Goal: Find specific page/section: Find specific page/section

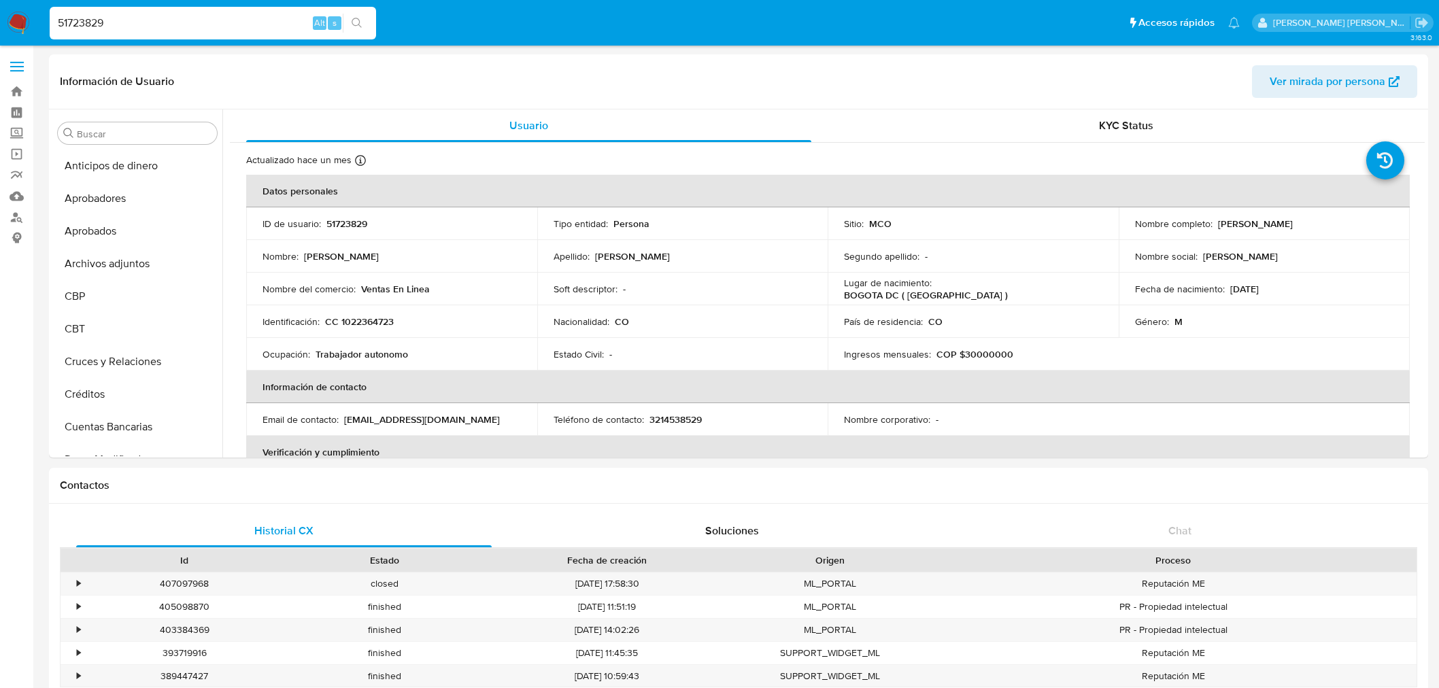
select select "10"
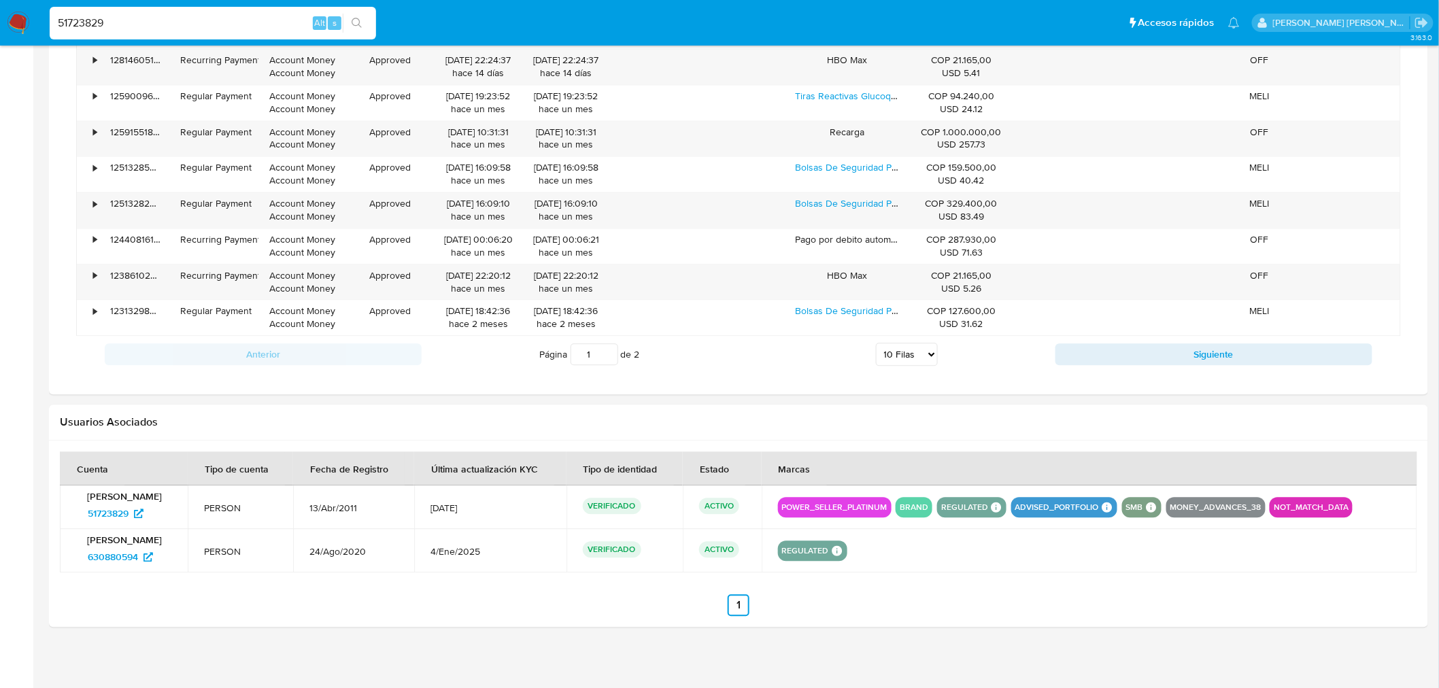
scroll to position [677, 0]
click at [174, 27] on input "51723829" at bounding box center [213, 23] width 327 height 18
drag, startPoint x: 174, startPoint y: 27, endPoint x: -165, endPoint y: 60, distance: 341.0
type input "2349773"
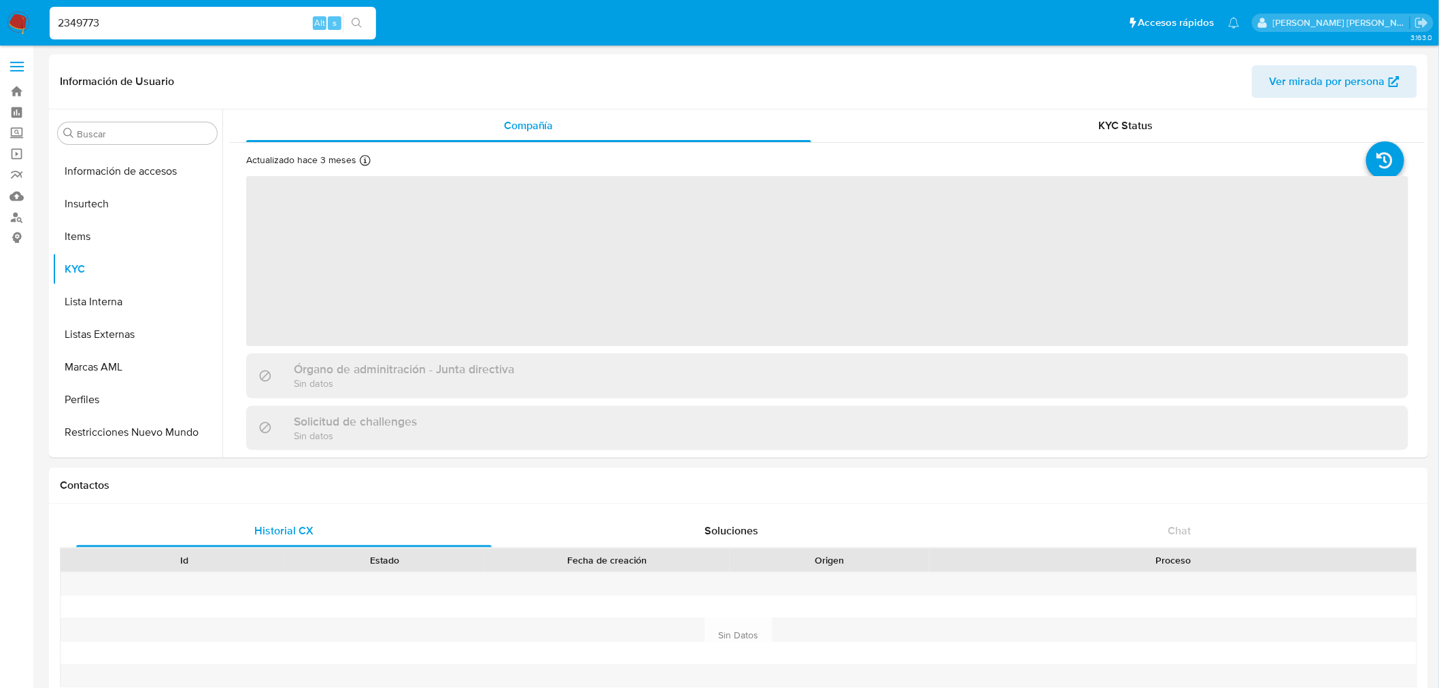
scroll to position [672, 0]
select select "10"
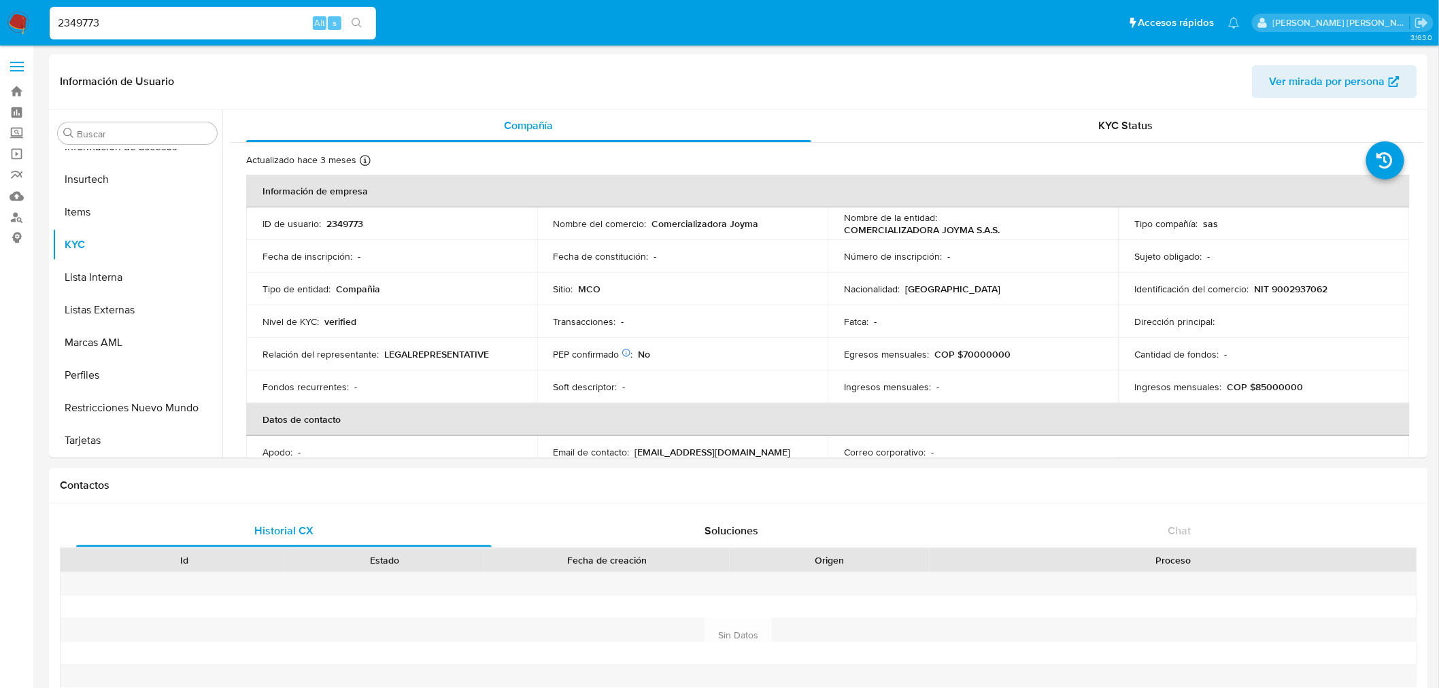
click at [363, 16] on button "search-icon" at bounding box center [357, 23] width 28 height 19
click at [361, 25] on icon "search-icon" at bounding box center [357, 23] width 10 height 10
click at [215, 16] on input "2349773" at bounding box center [213, 23] width 327 height 18
click at [408, 61] on div "Información de Usuario Ver mirada por persona" at bounding box center [739, 81] width 1380 height 55
click at [358, 19] on icon "search-icon" at bounding box center [357, 23] width 10 height 10
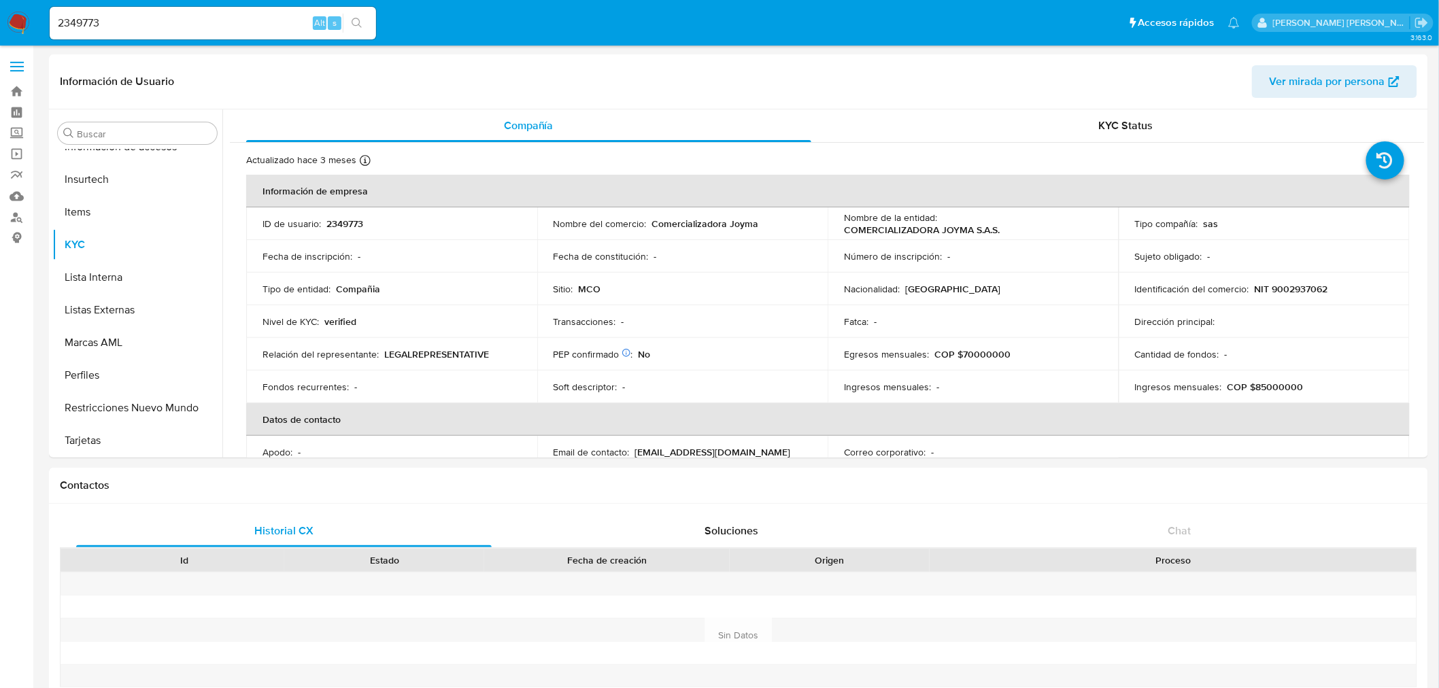
drag, startPoint x: 175, startPoint y: 30, endPoint x: 151, endPoint y: 3, distance: 35.6
click at [176, 30] on input "2349773" at bounding box center [213, 23] width 327 height 18
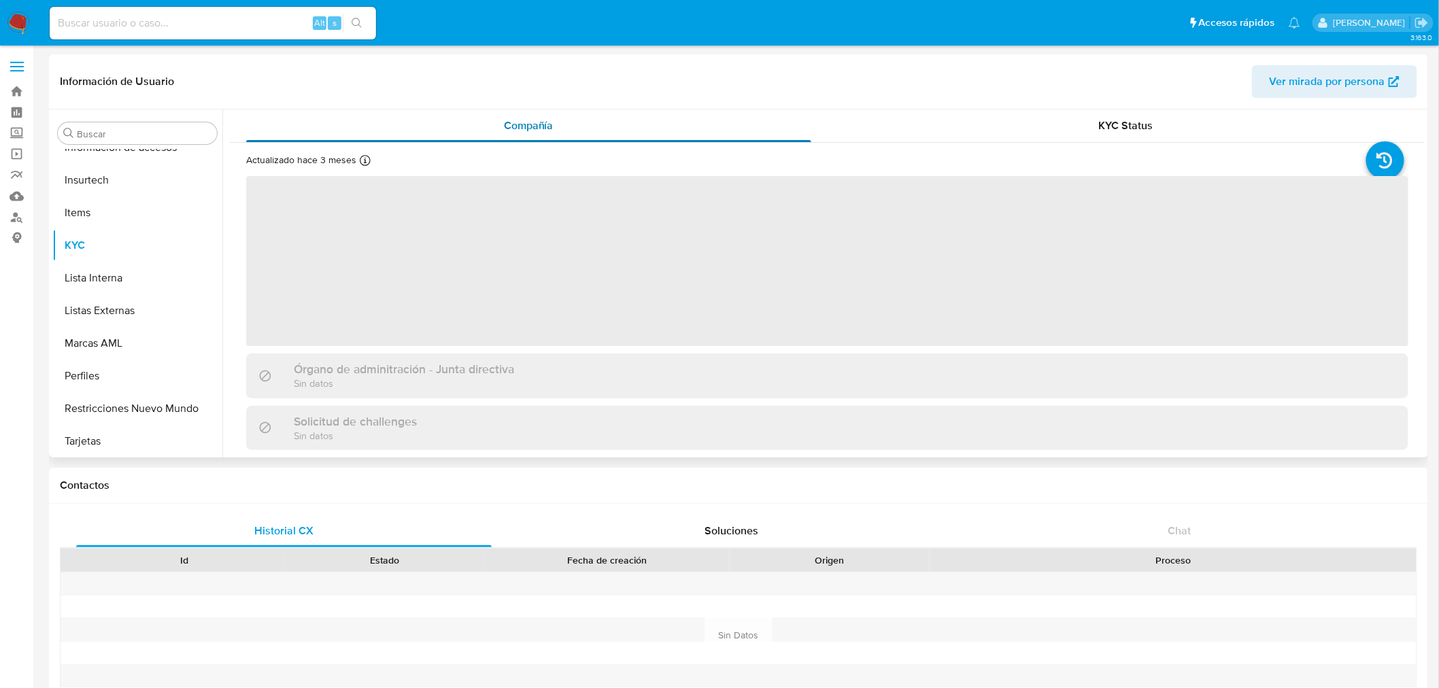
scroll to position [672, 0]
click at [231, 21] on input at bounding box center [213, 23] width 327 height 18
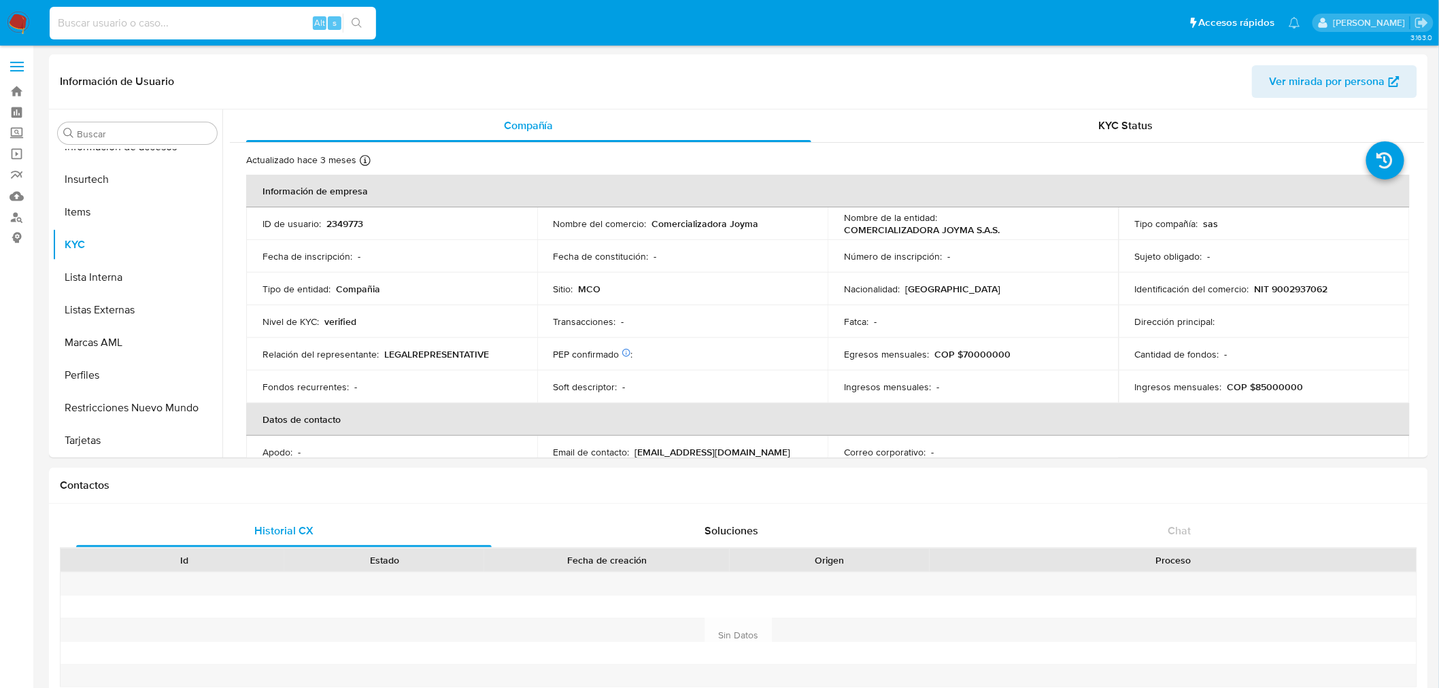
paste input "2349773"
select select "10"
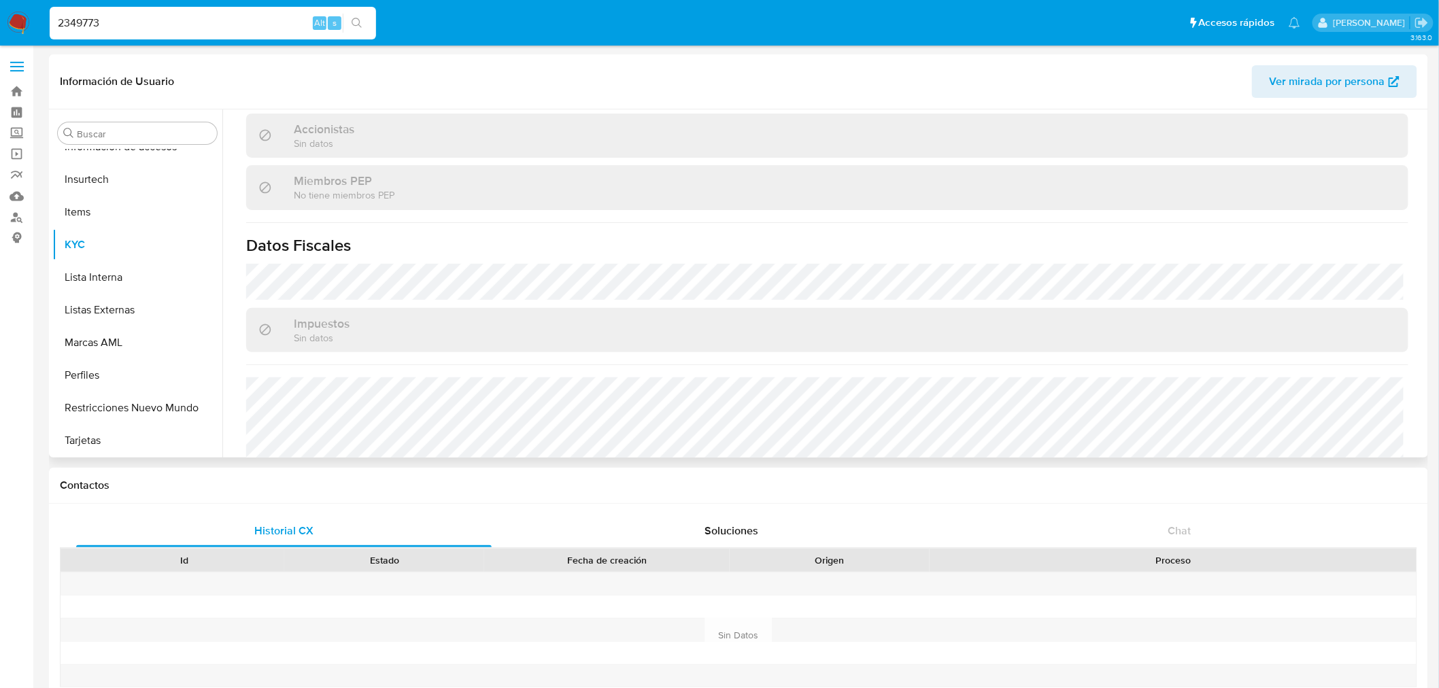
scroll to position [880, 0]
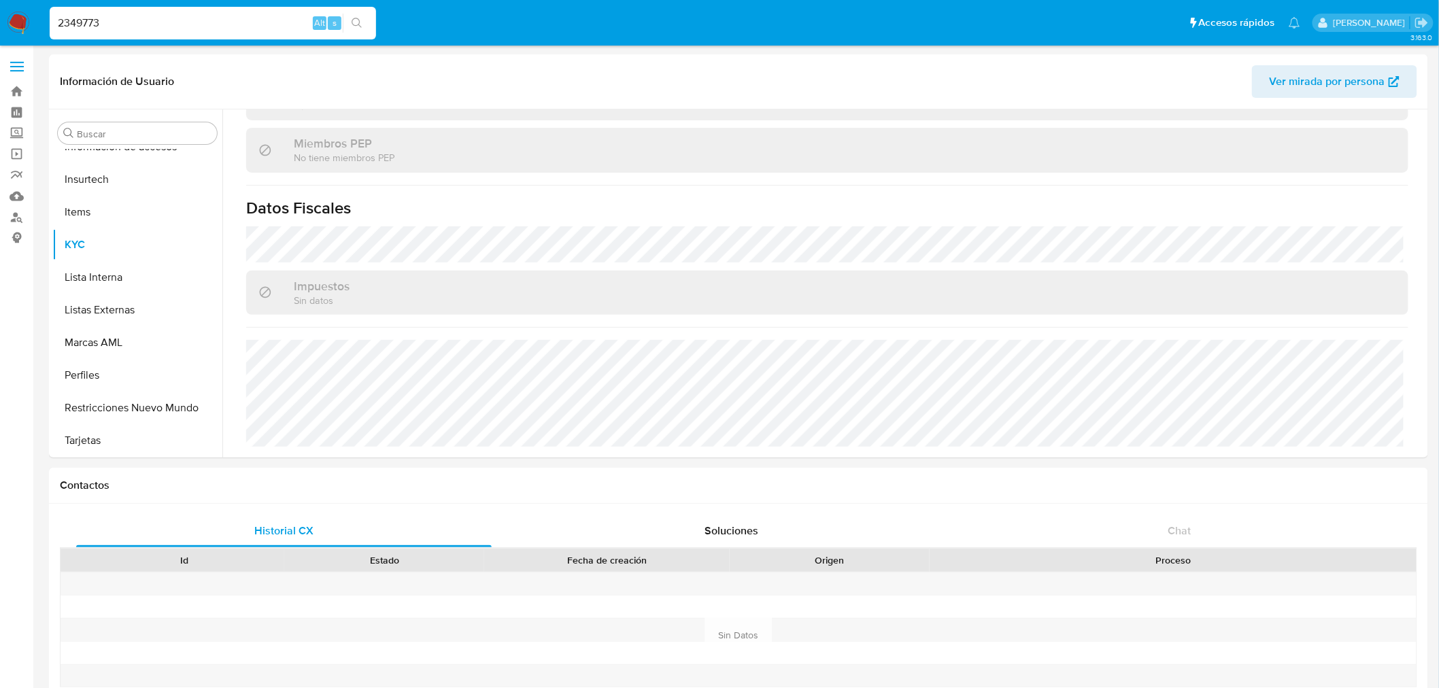
click at [146, 26] on input "2349773" at bounding box center [213, 23] width 327 height 18
drag, startPoint x: 135, startPoint y: 21, endPoint x: -50, endPoint y: 18, distance: 185.0
paste input "547884748"
click at [374, 19] on input "547884748" at bounding box center [213, 23] width 327 height 18
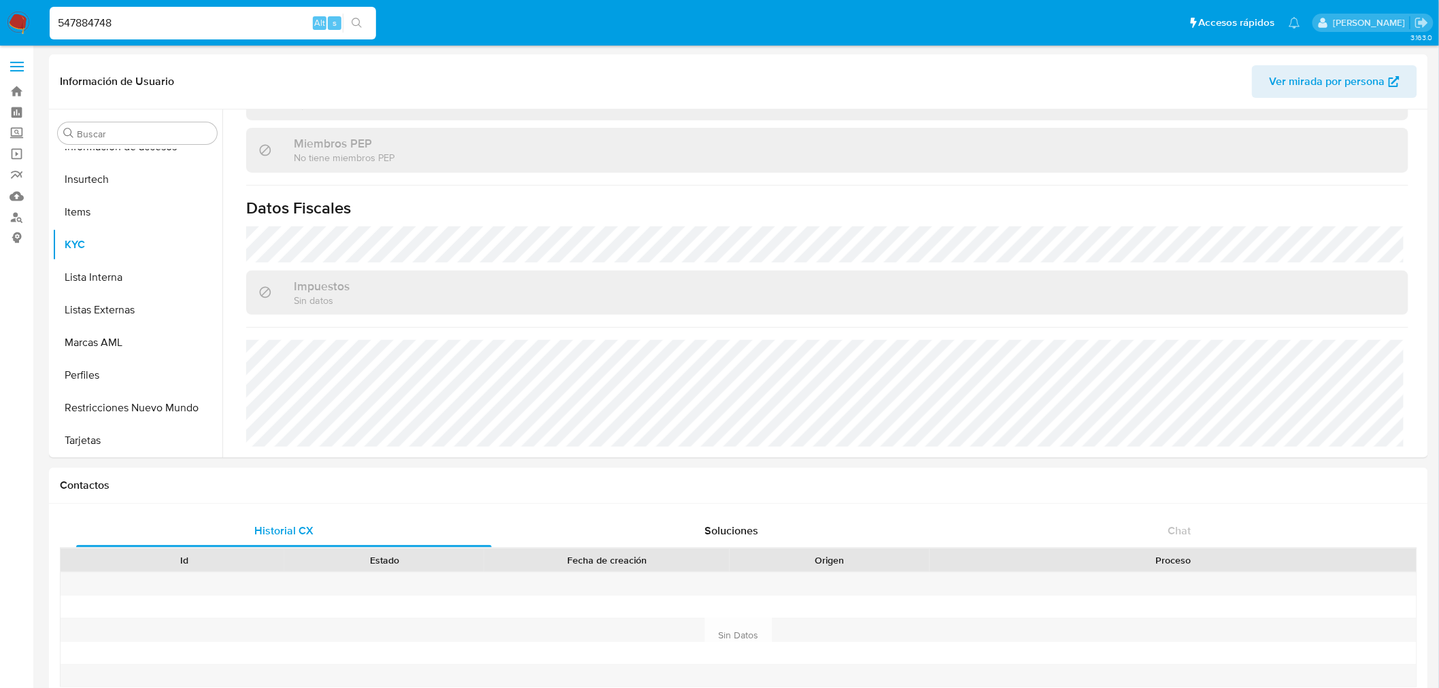
type input "547884748"
click at [358, 19] on icon "search-icon" at bounding box center [357, 23] width 11 height 11
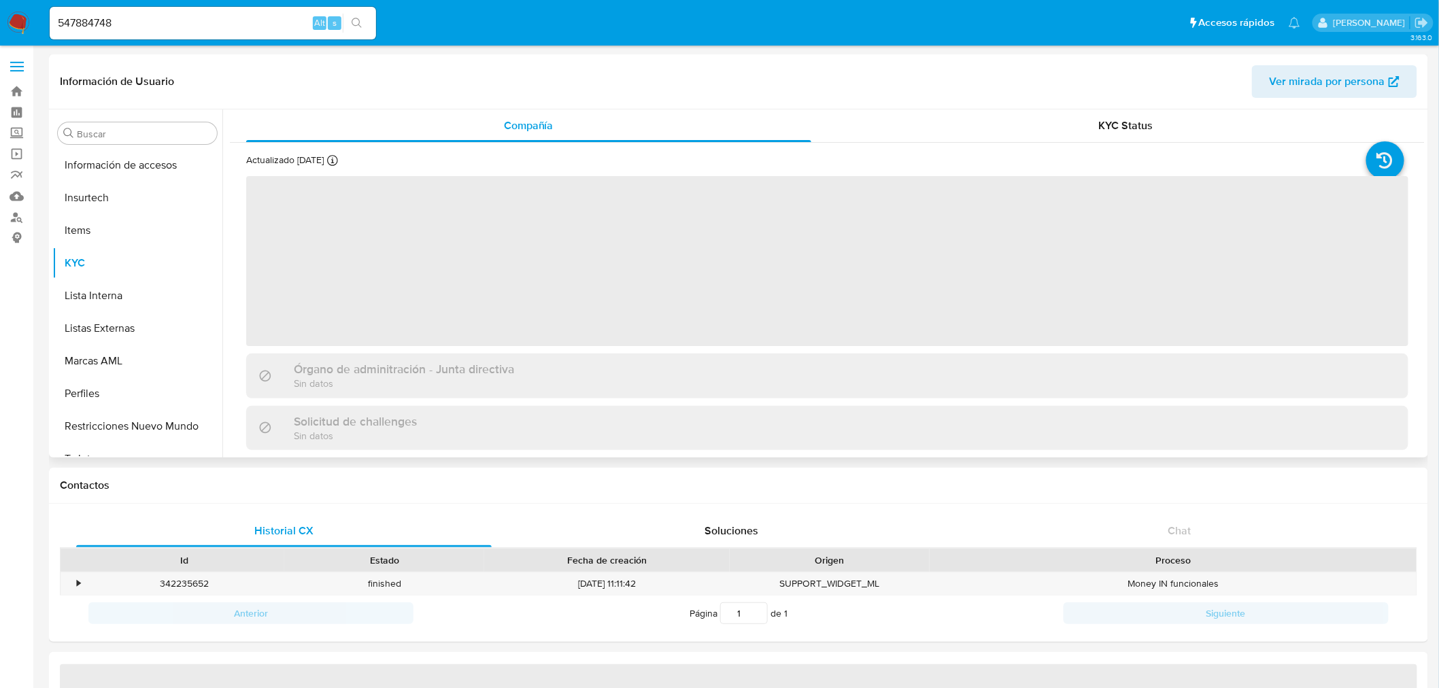
scroll to position [672, 0]
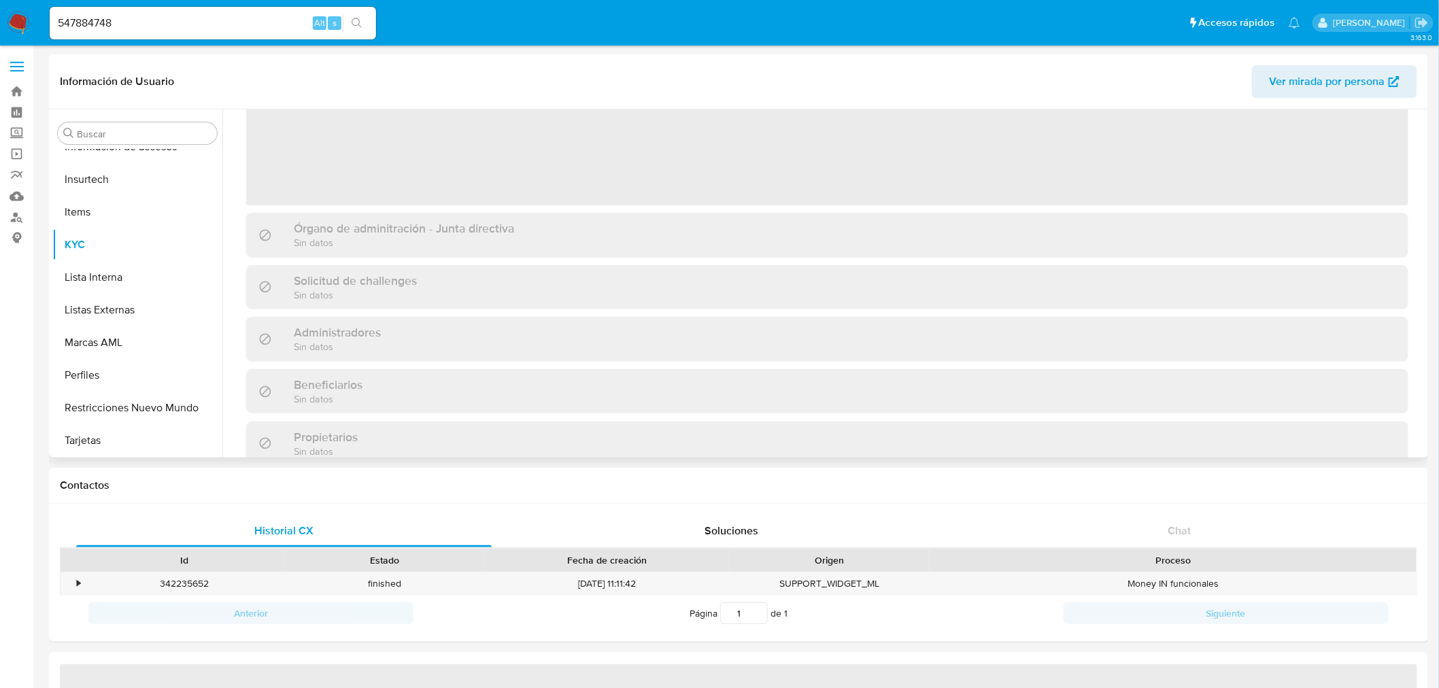
select select "10"
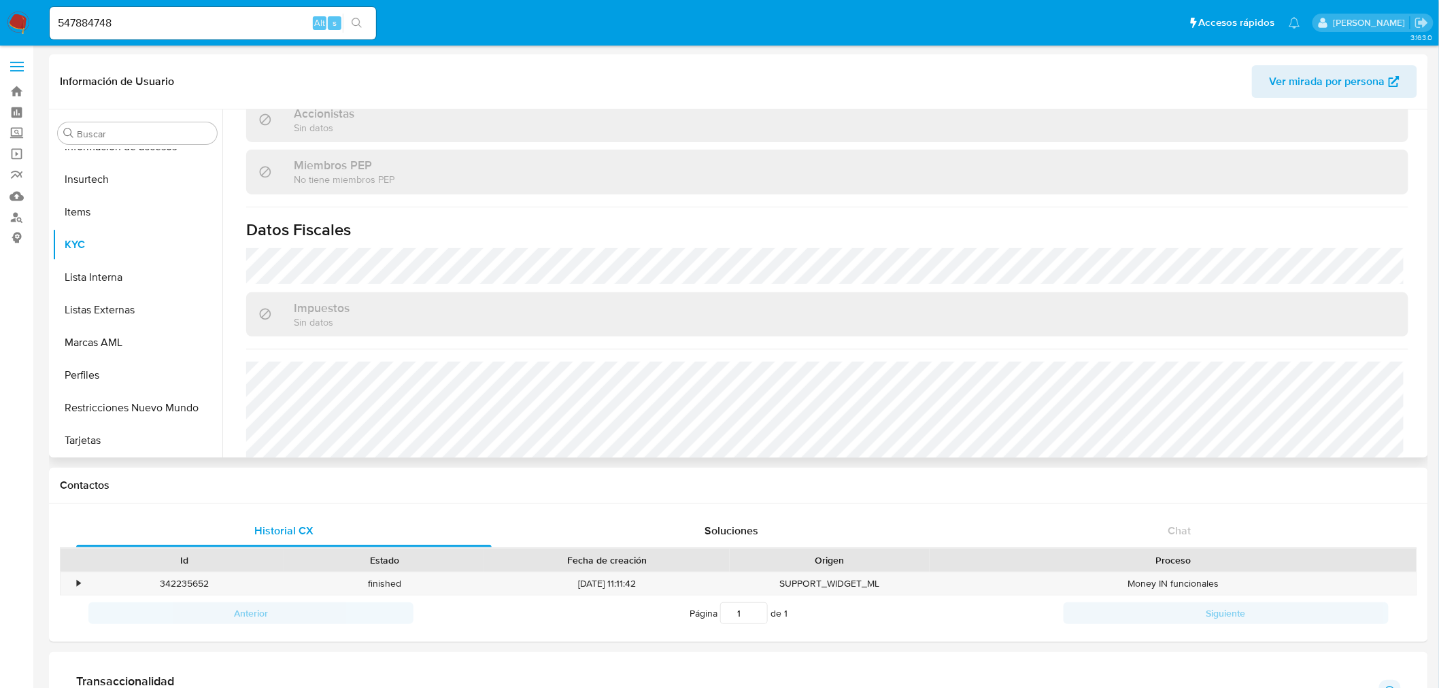
scroll to position [880, 0]
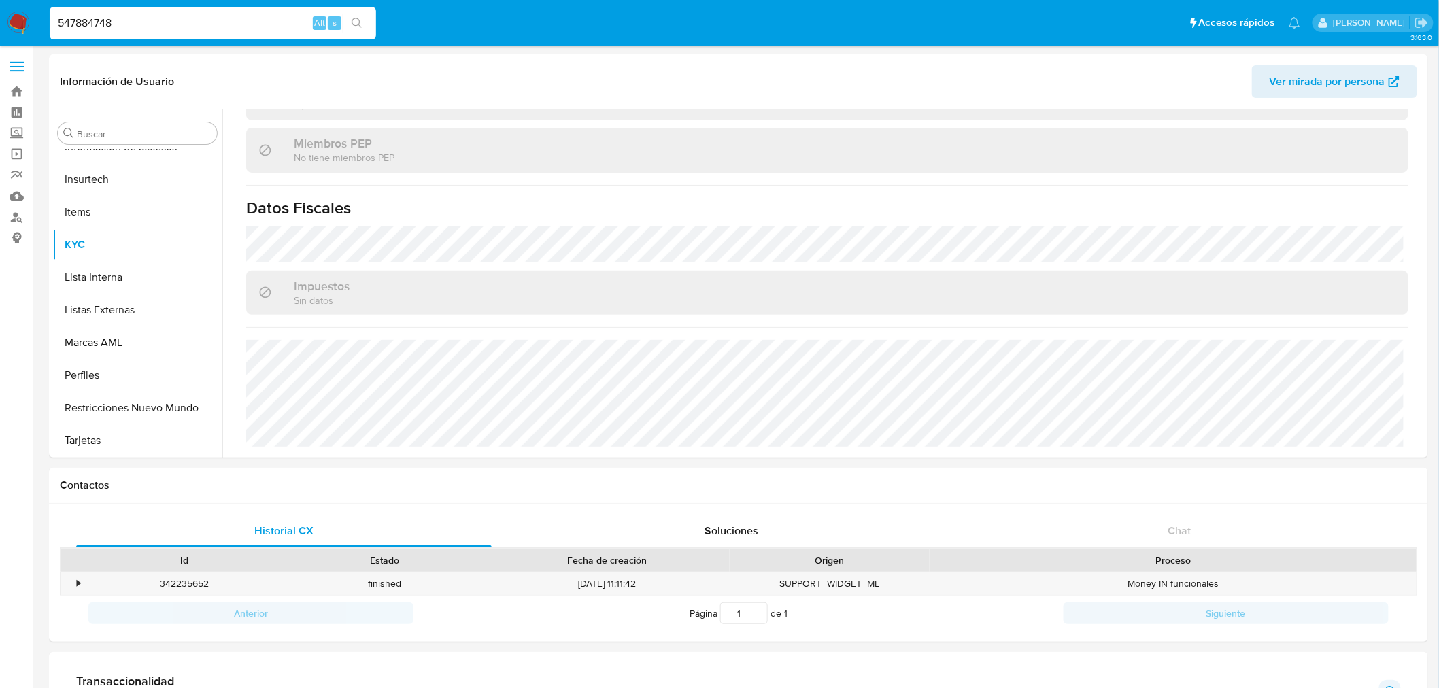
click at [218, 22] on input "547884748" at bounding box center [213, 23] width 327 height 18
drag, startPoint x: 218, startPoint y: 20, endPoint x: 24, endPoint y: 18, distance: 193.9
click at [24, 18] on nav "Pausado Ver notificaciones 547884748 Alt s Accesos rápidos Presiona las siguien…" at bounding box center [719, 23] width 1439 height 46
paste input "170421130"
type input "170421130"
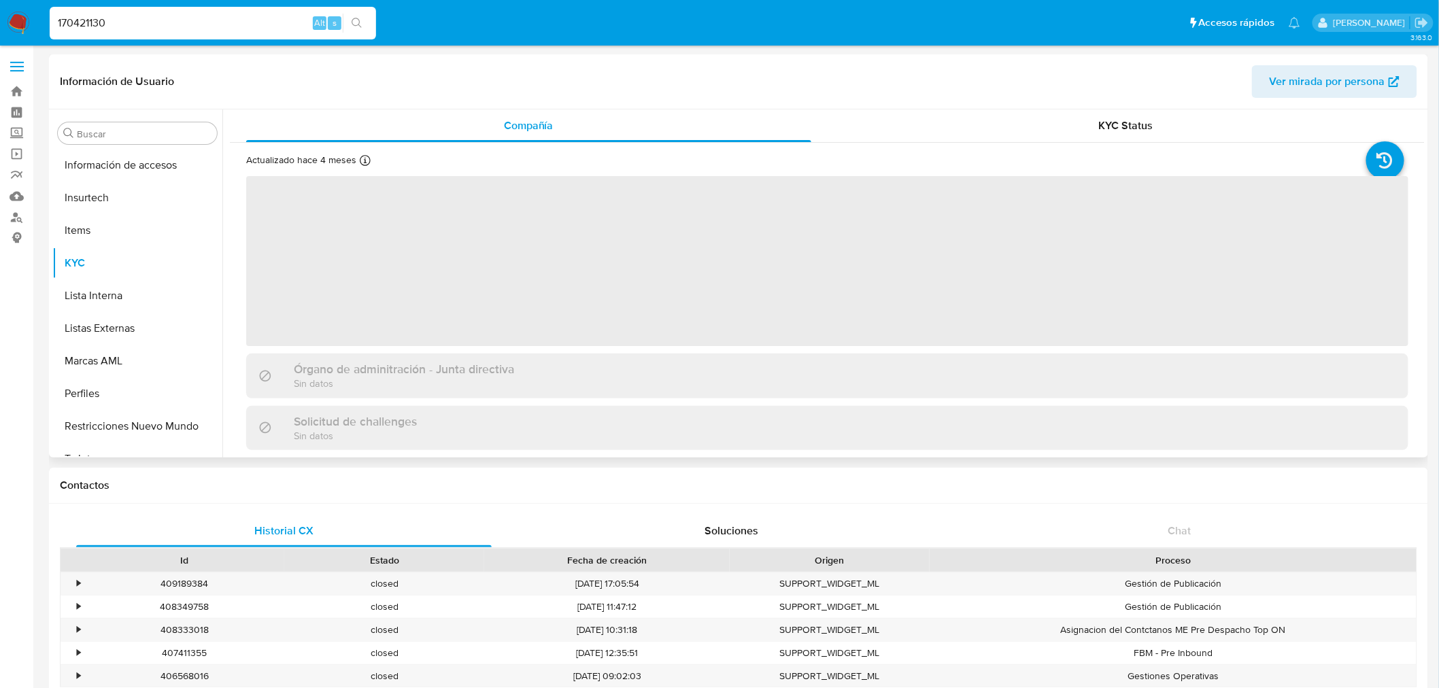
scroll to position [672, 0]
select select "10"
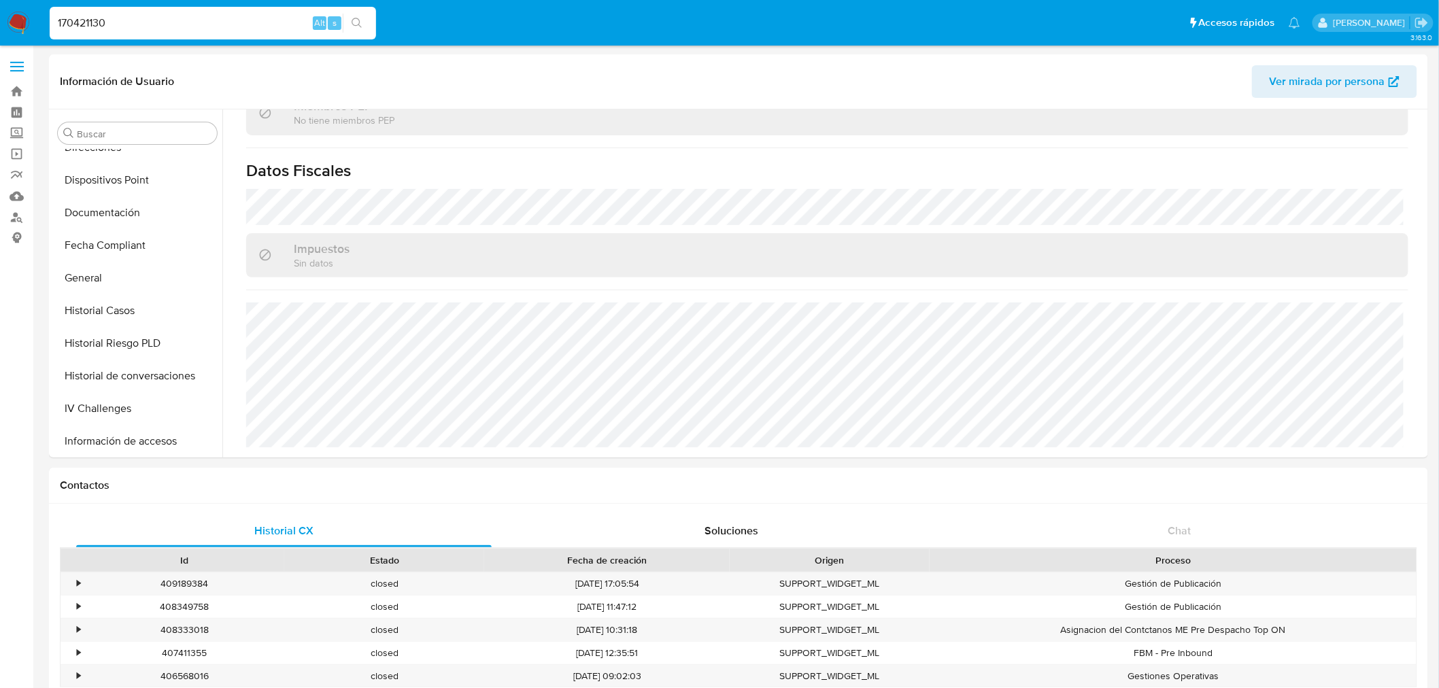
scroll to position [370, 0]
click at [152, 22] on input "170421130" at bounding box center [213, 23] width 327 height 18
drag, startPoint x: 154, startPoint y: 24, endPoint x: 50, endPoint y: 31, distance: 104.3
click at [50, 31] on div "170421130 Alt s" at bounding box center [213, 23] width 327 height 33
click at [204, 12] on div "Alt s" at bounding box center [213, 23] width 327 height 33
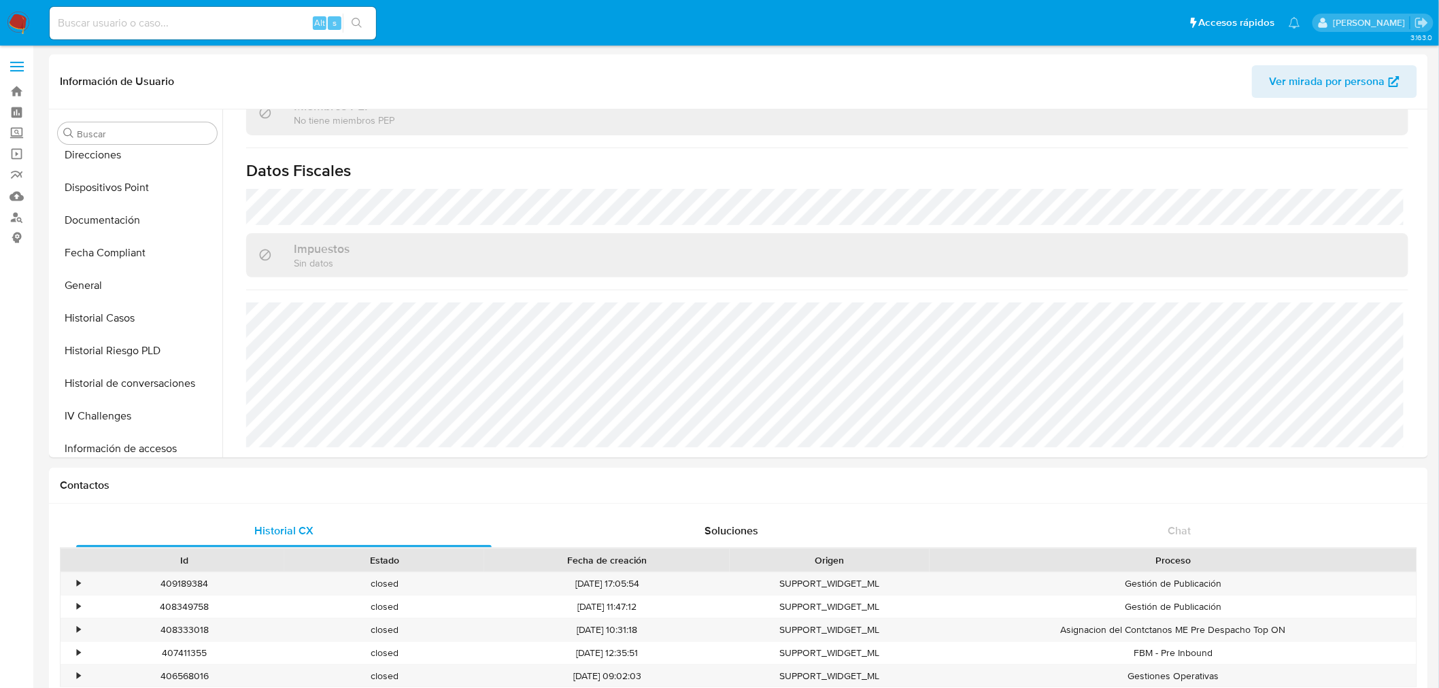
click at [208, 22] on input at bounding box center [213, 23] width 327 height 18
paste input "20547473"
type input "20547473"
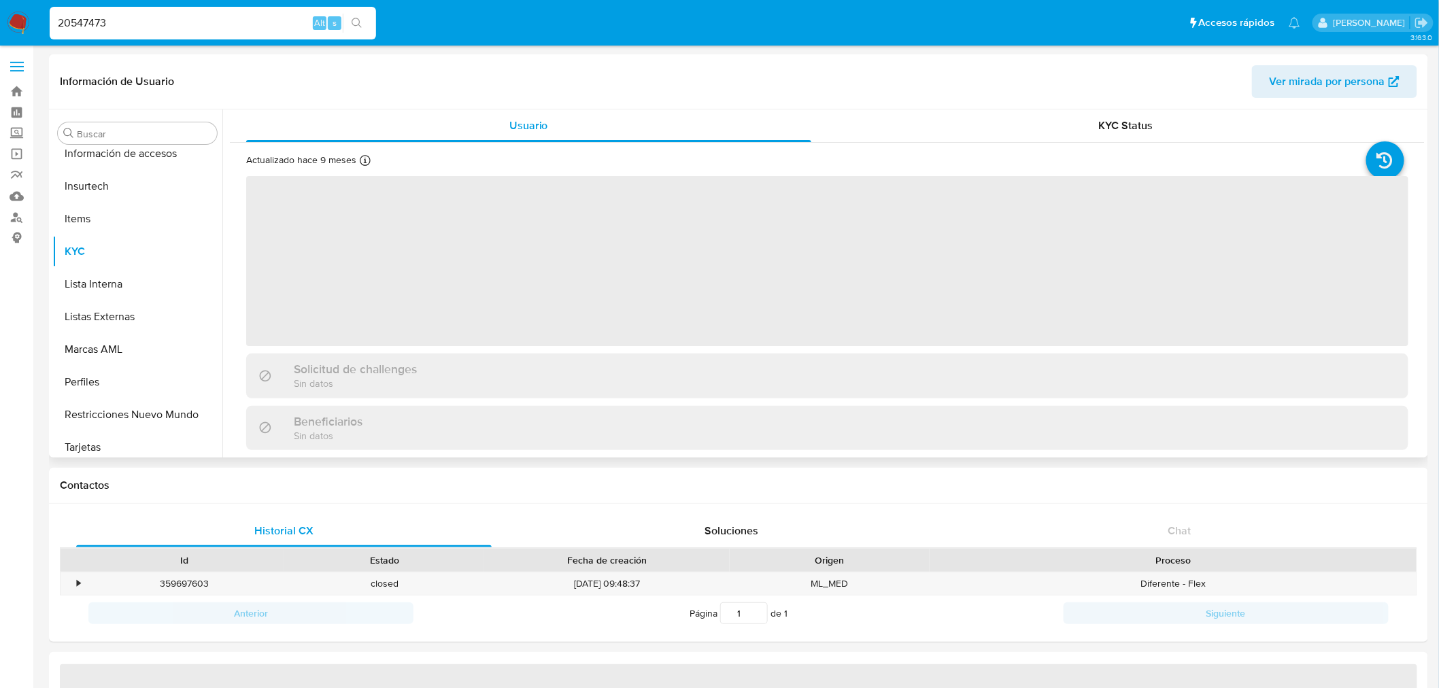
scroll to position [672, 0]
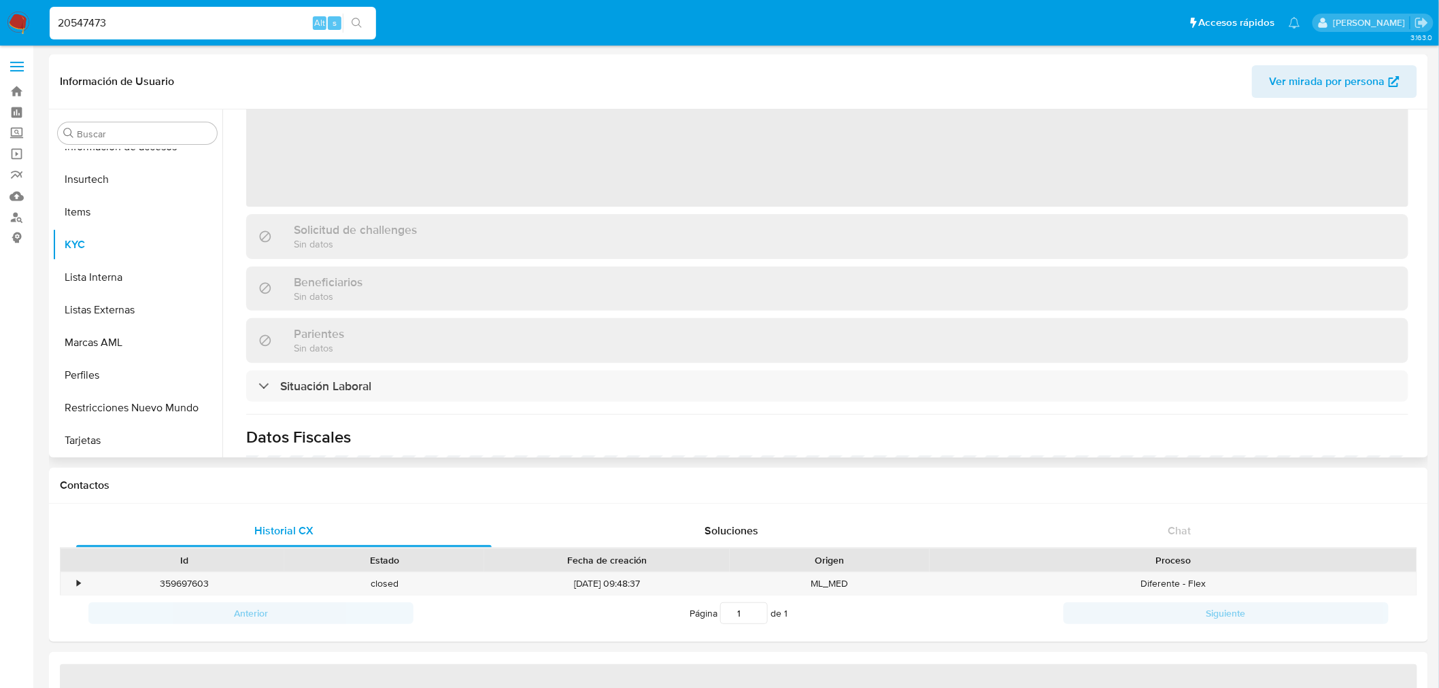
select select "10"
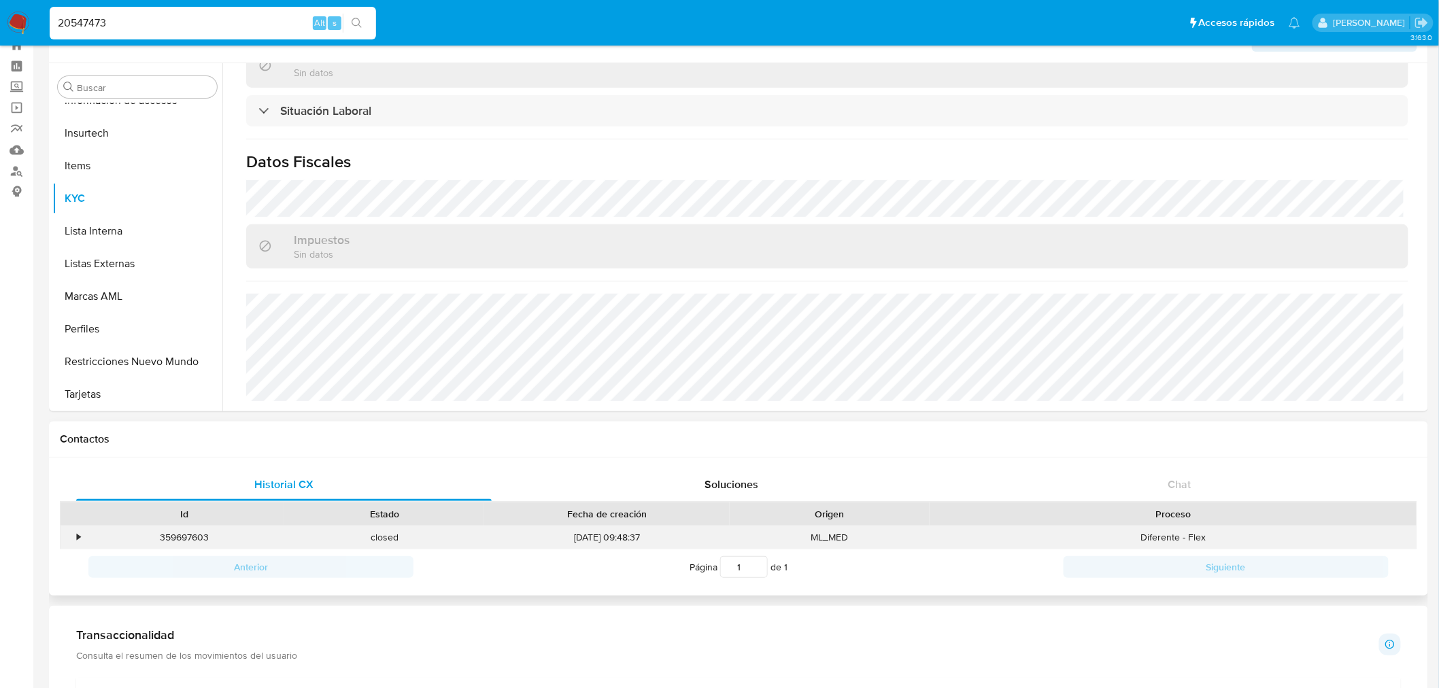
scroll to position [0, 0]
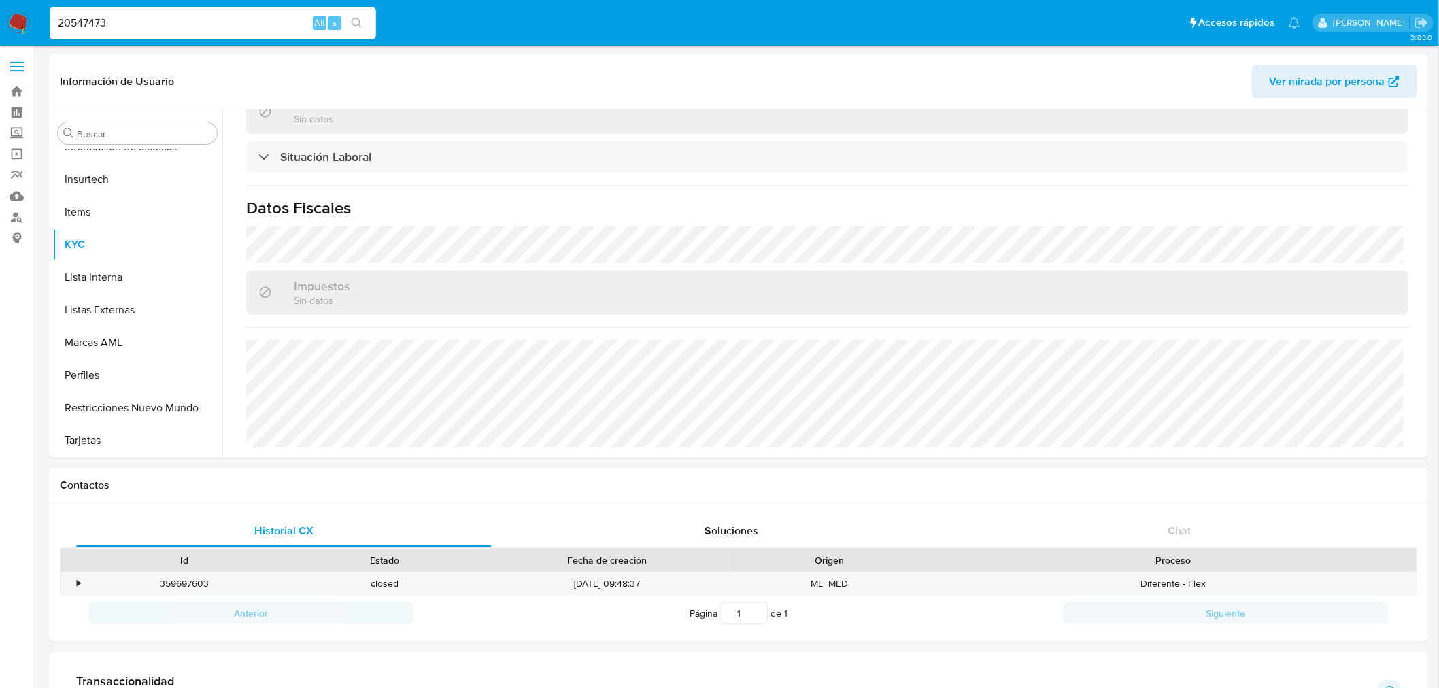
click at [129, 22] on input "20547473" at bounding box center [213, 23] width 327 height 18
drag, startPoint x: 25, startPoint y: 19, endPoint x: 0, endPoint y: 16, distance: 25.3
click at [1, 19] on nav "Pausado Ver notificaciones 20547473 Alt s Accesos rápidos Presiona las siguient…" at bounding box center [719, 23] width 1439 height 46
paste input "754085750"
type input "754085750"
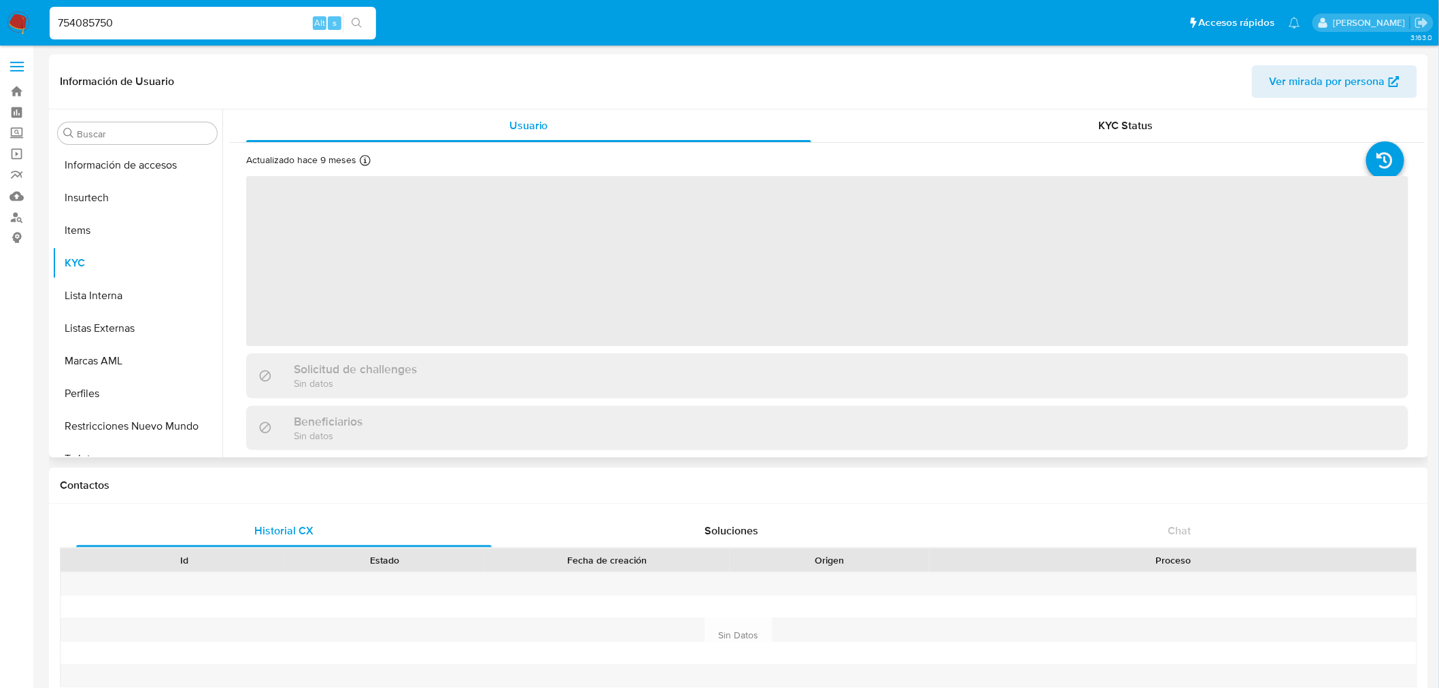
scroll to position [672, 0]
select select "10"
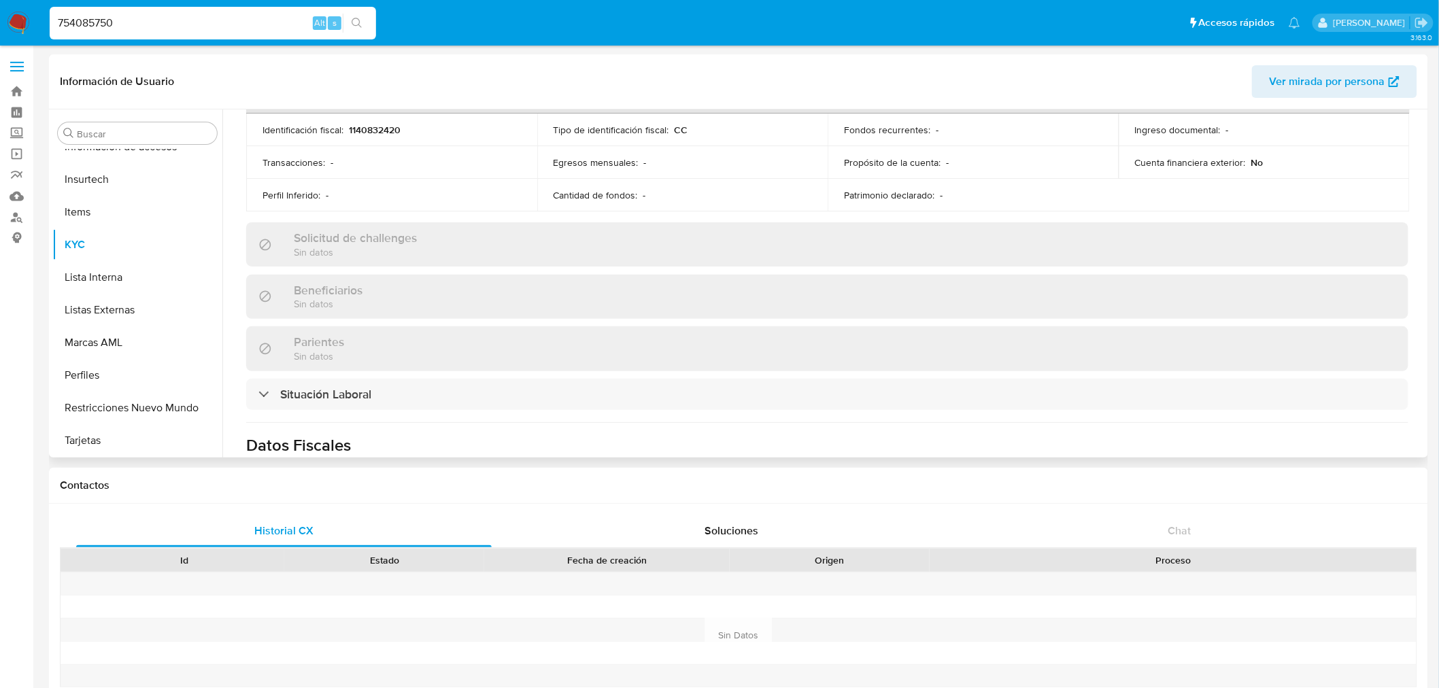
scroll to position [690, 0]
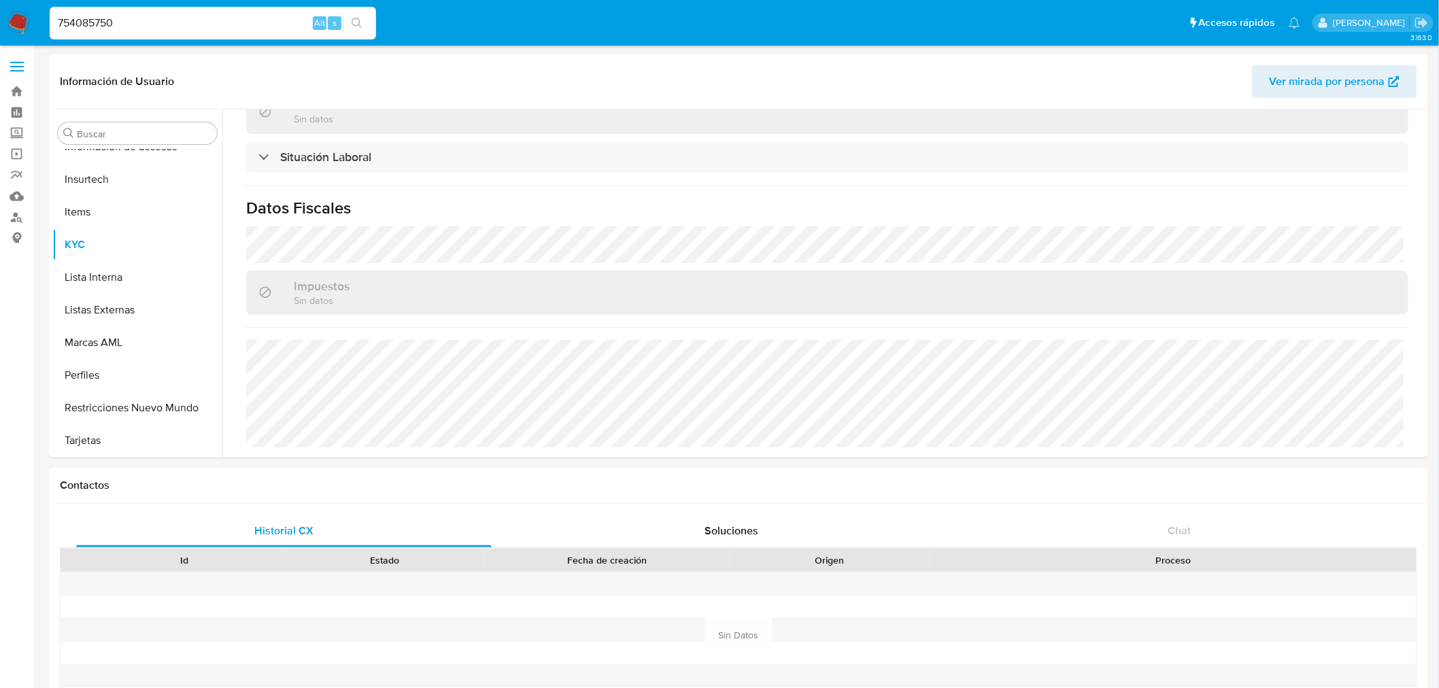
click at [180, 18] on input "754085750" at bounding box center [213, 23] width 327 height 18
drag, startPoint x: 178, startPoint y: 22, endPoint x: -99, endPoint y: 60, distance: 278.7
paste input "326375003"
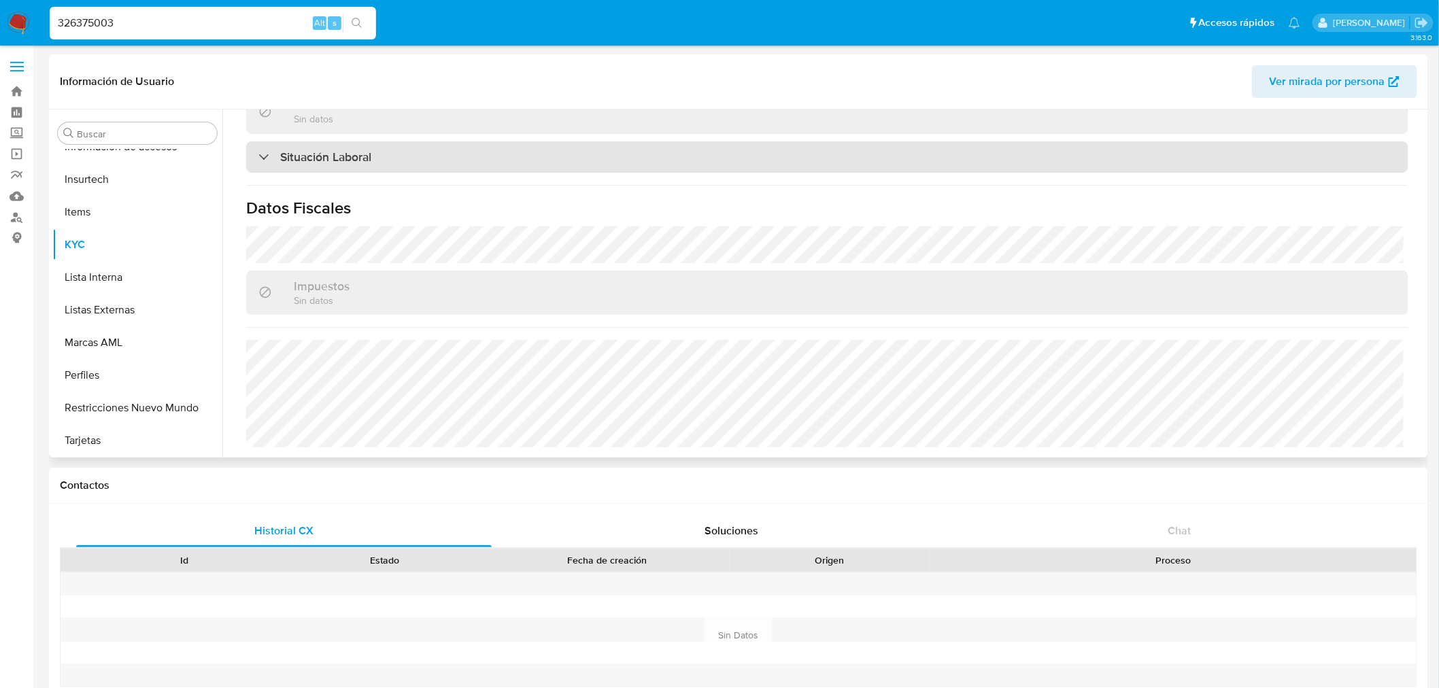
type input "326375003"
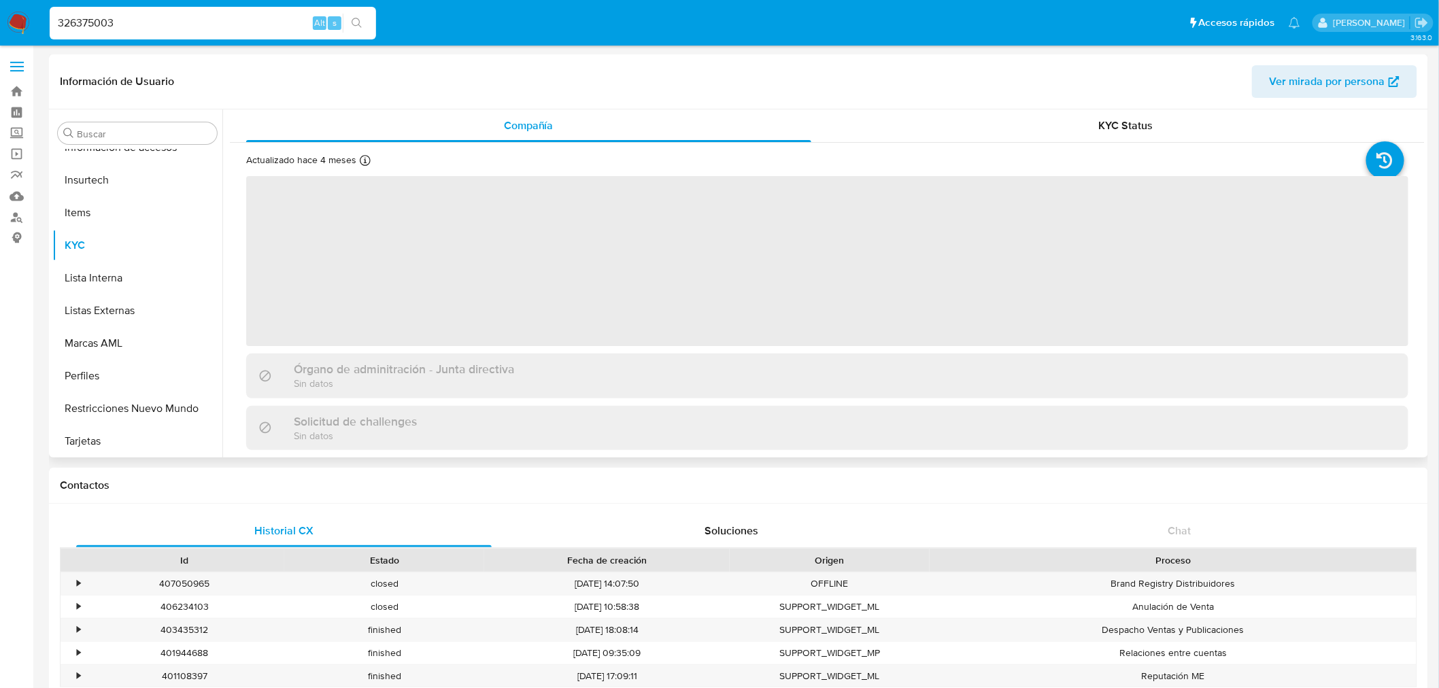
scroll to position [672, 0]
select select "10"
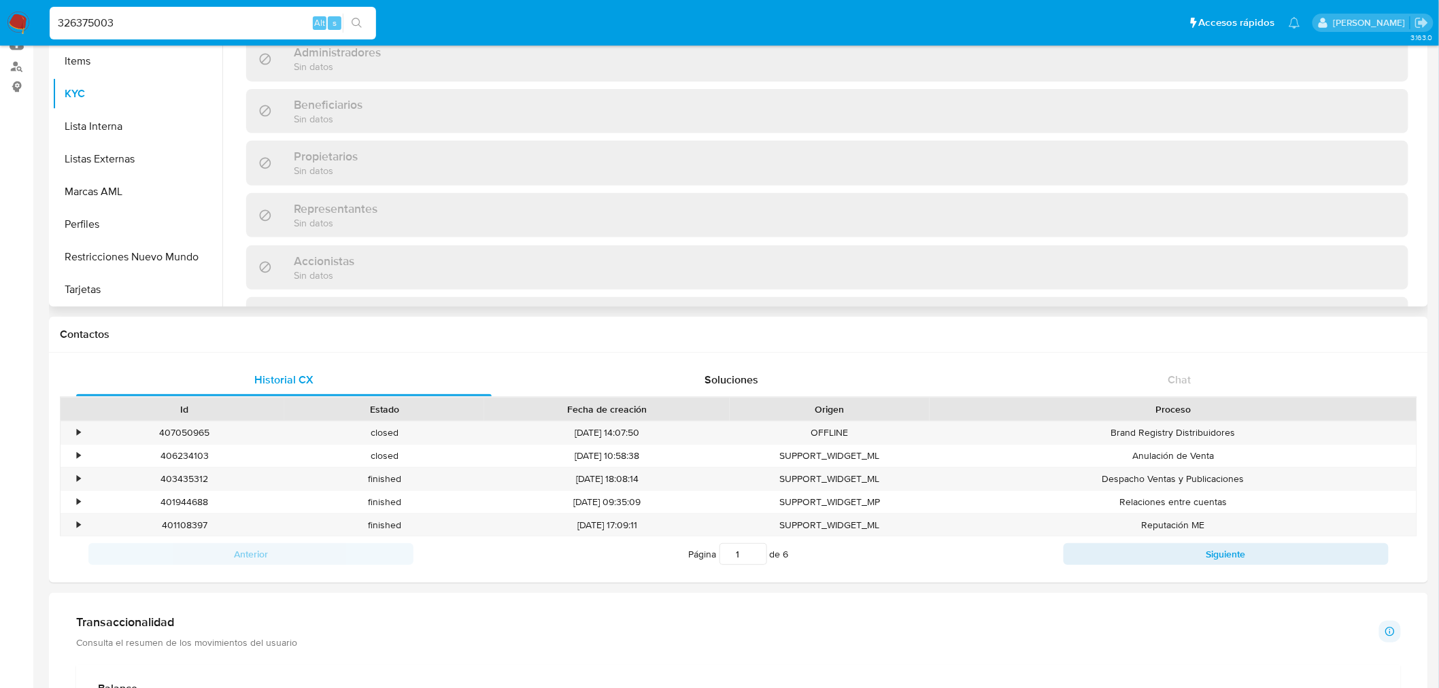
scroll to position [426, 0]
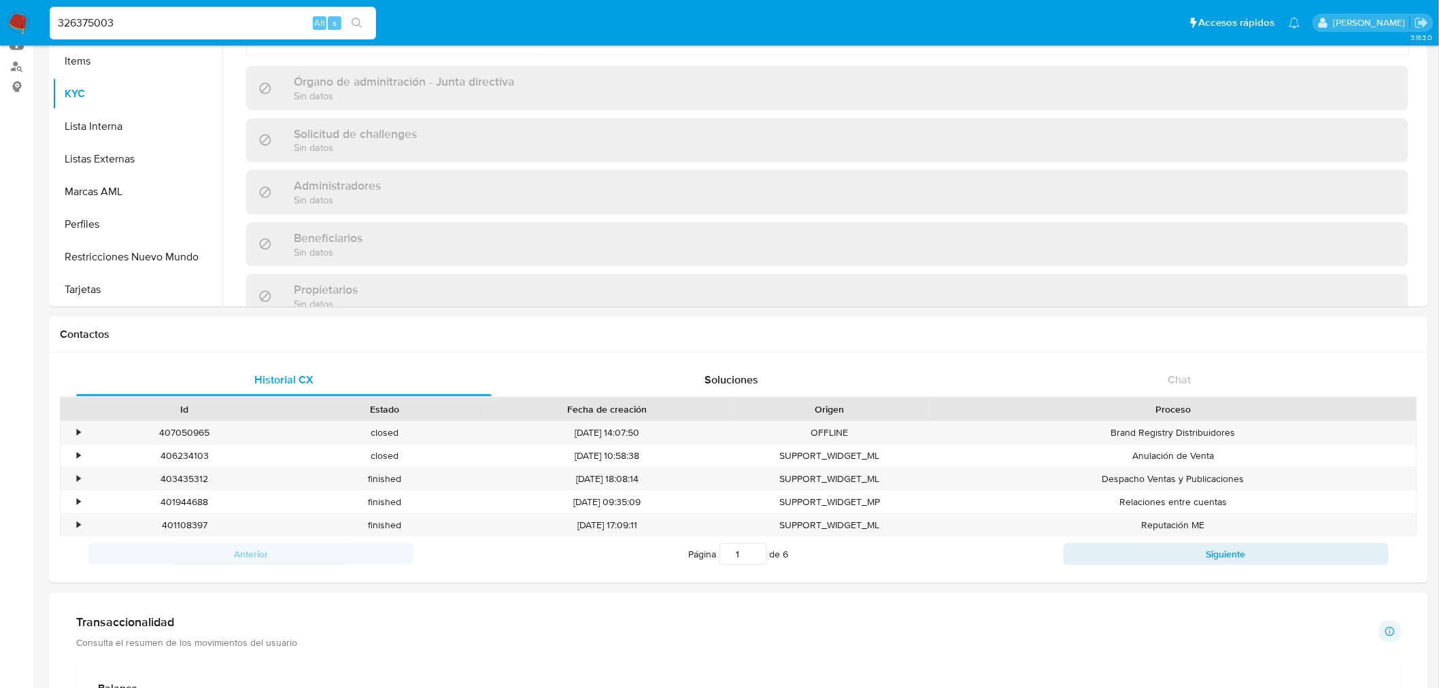
click at [354, 22] on icon "search-icon" at bounding box center [357, 23] width 11 height 11
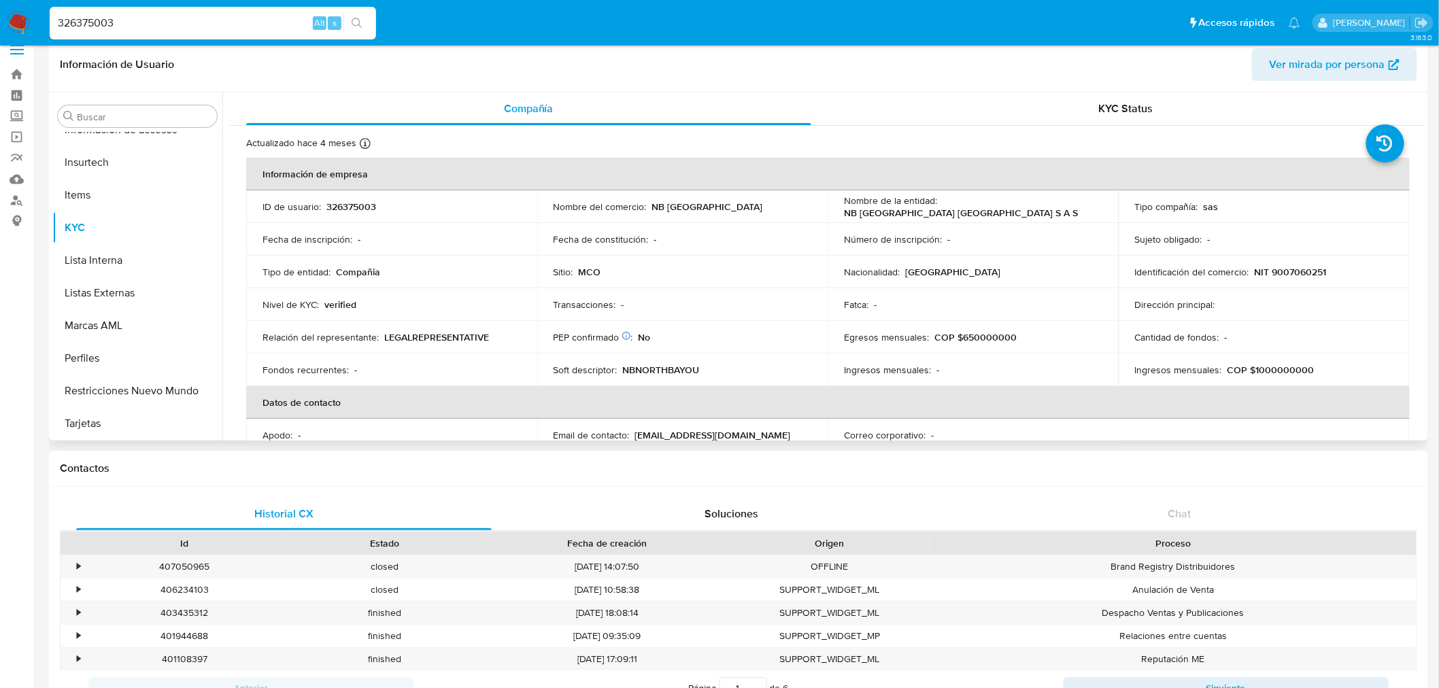
scroll to position [0, 0]
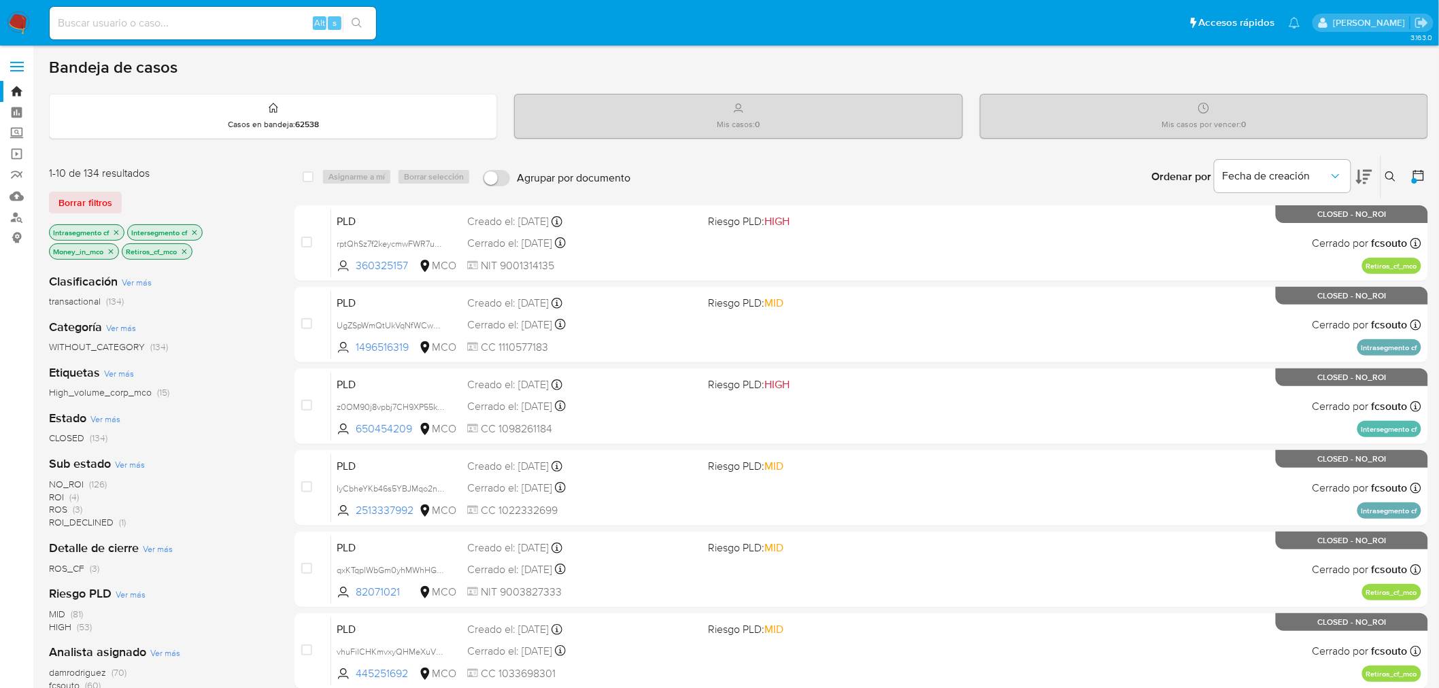
click at [116, 229] on icon "close-filter" at bounding box center [116, 233] width 8 height 8
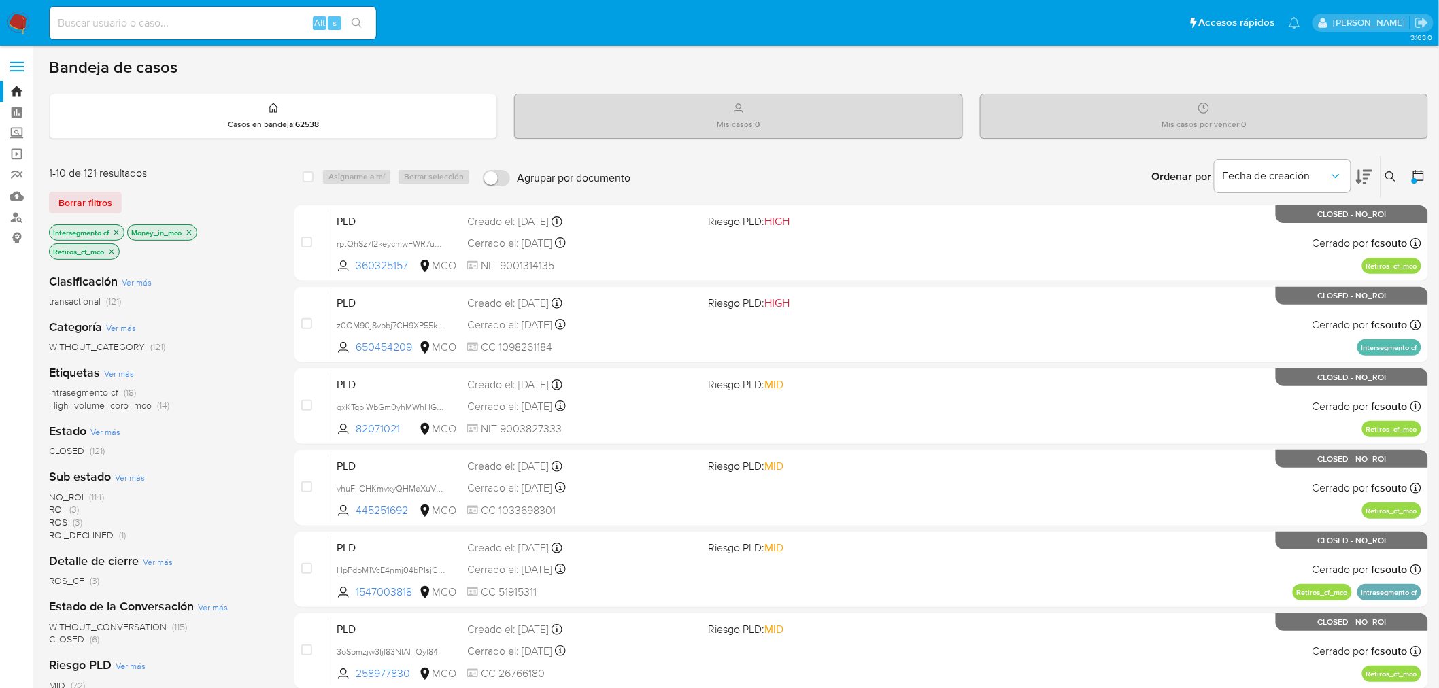
click at [116, 229] on icon "close-filter" at bounding box center [116, 233] width 8 height 8
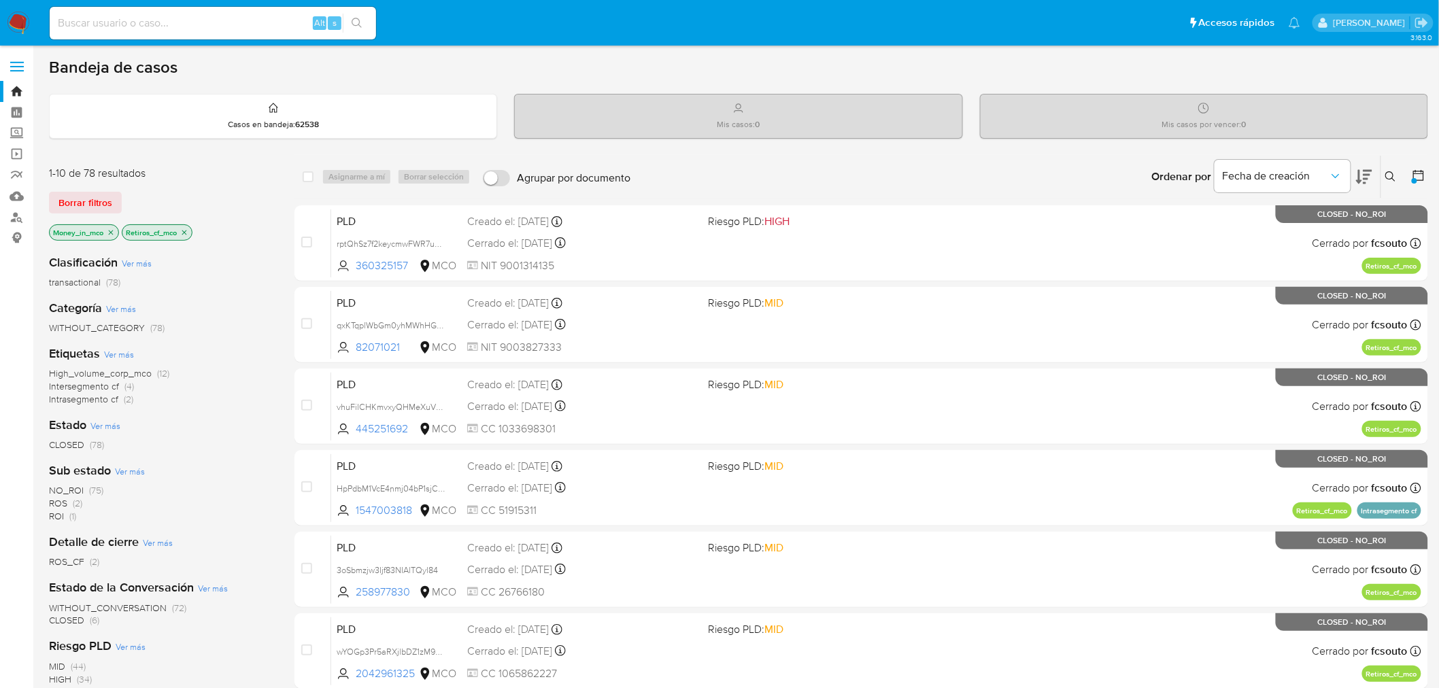
click at [114, 230] on icon "close-filter" at bounding box center [111, 233] width 8 height 8
click at [112, 229] on icon "close-filter" at bounding box center [111, 233] width 8 height 8
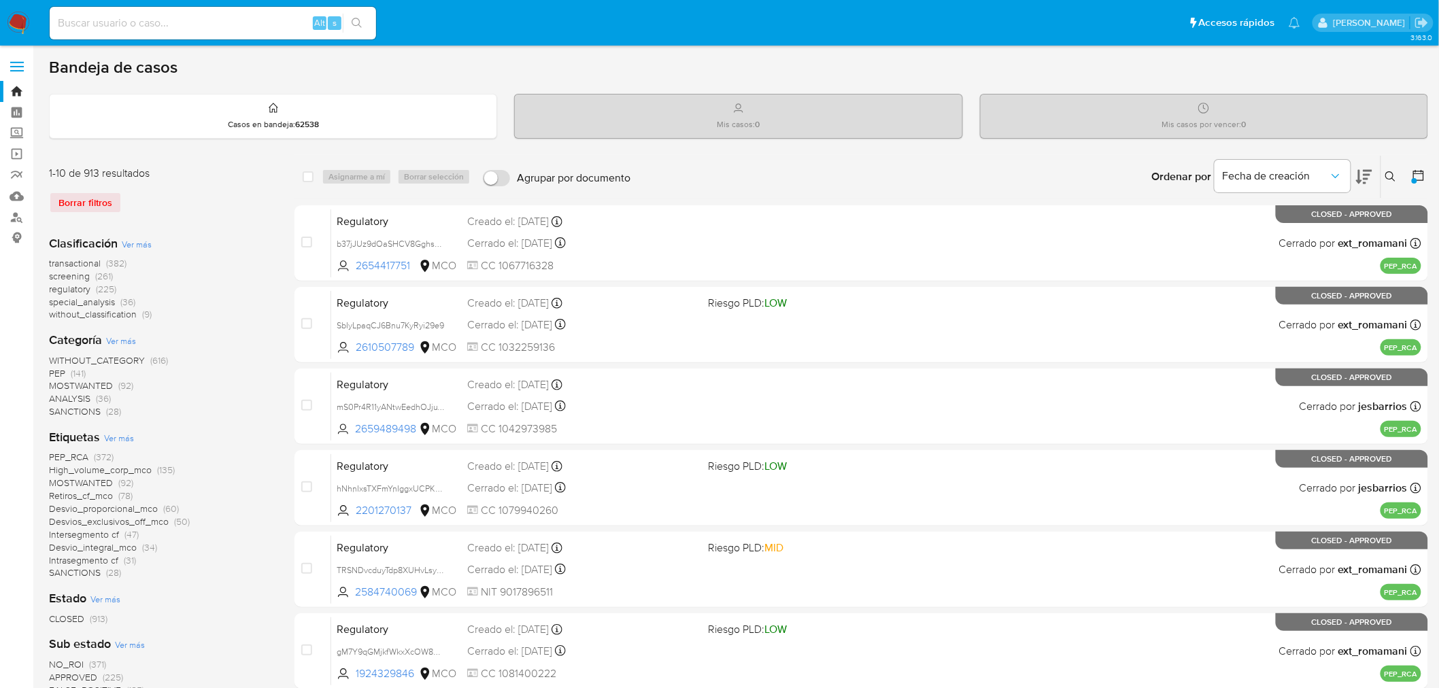
click at [1416, 182] on button at bounding box center [1420, 177] width 16 height 16
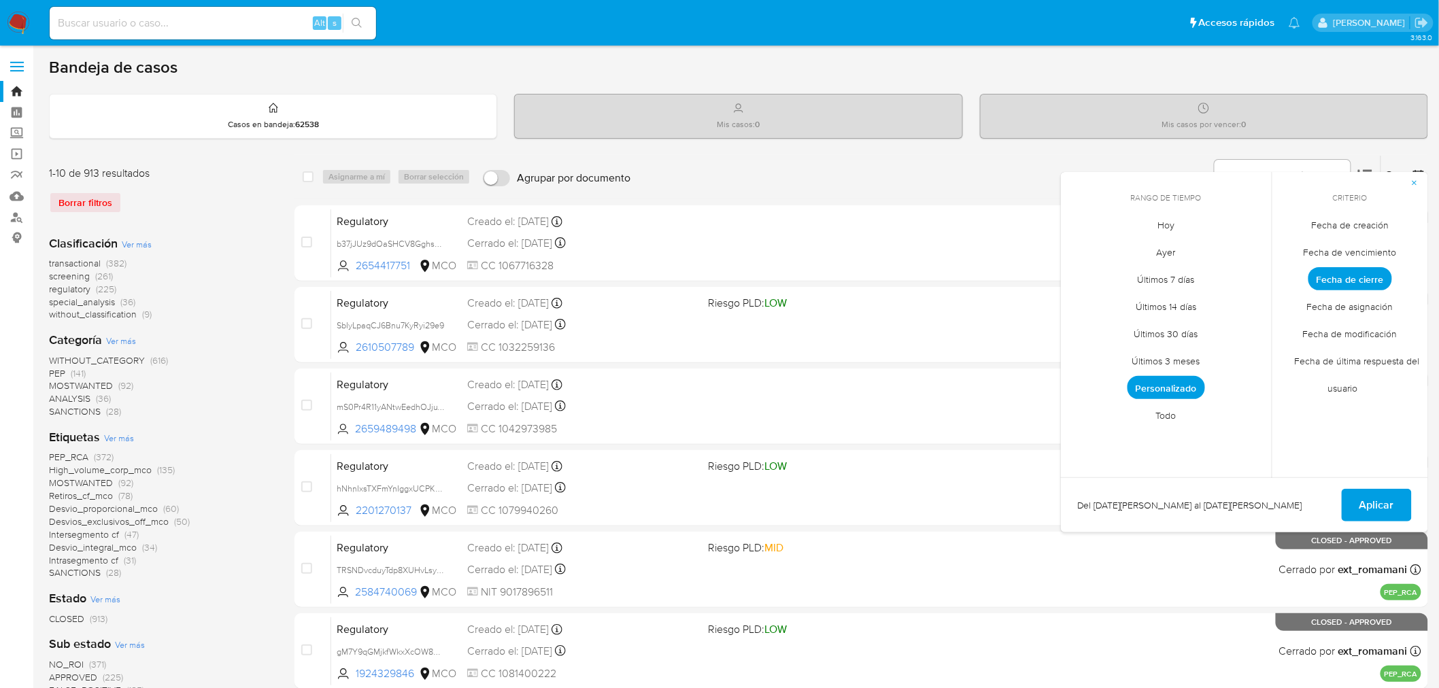
click at [1163, 423] on span "Todo" at bounding box center [1166, 416] width 49 height 28
click at [1374, 494] on span "Aplicar" at bounding box center [1377, 505] width 35 height 30
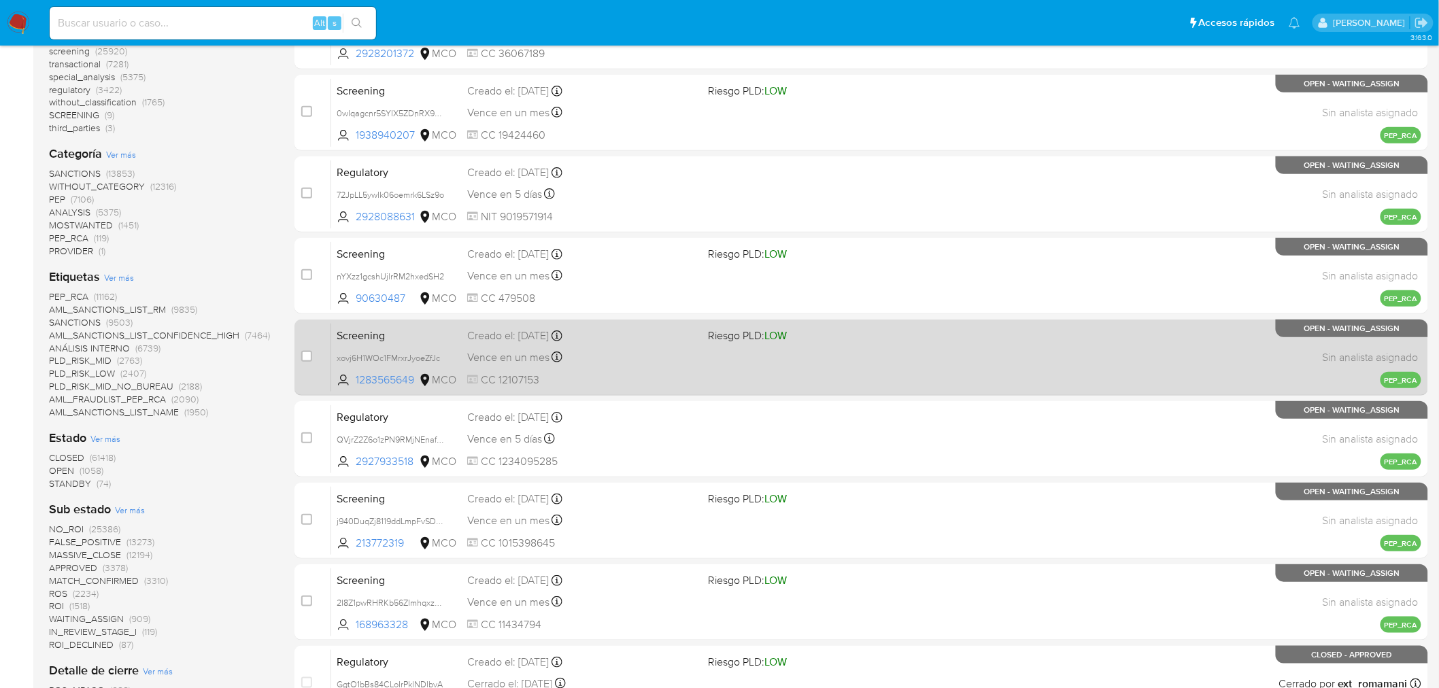
scroll to position [227, 0]
